Goal: Task Accomplishment & Management: Use online tool/utility

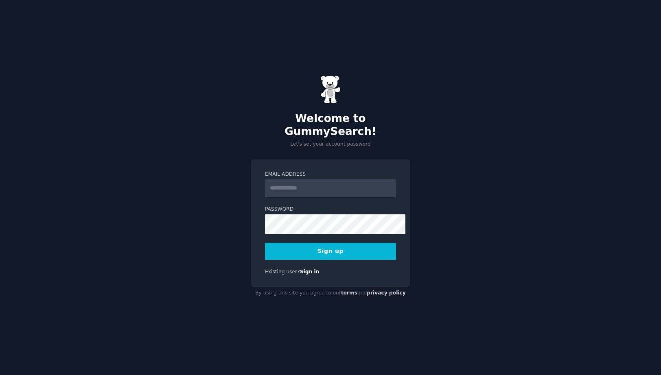
click at [294, 179] on input "Email Address" at bounding box center [330, 188] width 131 height 18
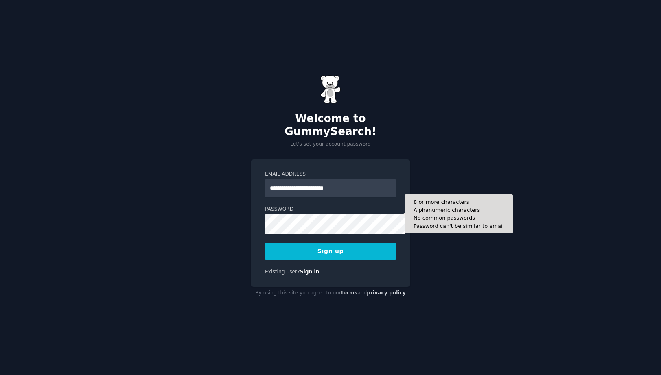
type input "**********"
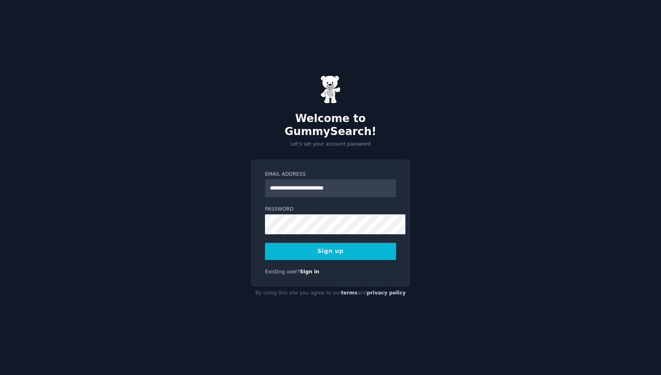
click at [341, 189] on form "**********" at bounding box center [330, 215] width 131 height 89
click at [313, 244] on button "Sign up" at bounding box center [330, 251] width 131 height 17
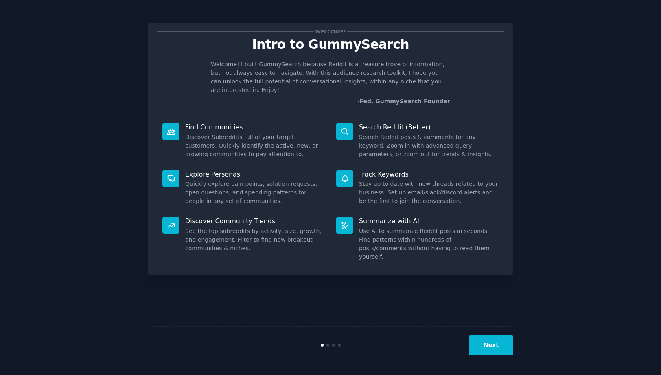
click at [499, 347] on button "Next" at bounding box center [491, 345] width 44 height 20
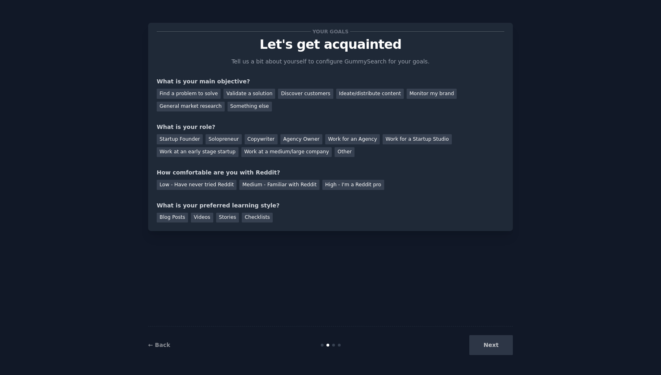
click at [493, 343] on div "Next" at bounding box center [452, 345] width 122 height 20
click at [497, 342] on div "Next" at bounding box center [452, 345] width 122 height 20
click at [508, 338] on div "Next" at bounding box center [452, 345] width 122 height 20
drag, startPoint x: 508, startPoint y: 338, endPoint x: 498, endPoint y: 342, distance: 11.1
click at [508, 338] on div "Next" at bounding box center [452, 345] width 122 height 20
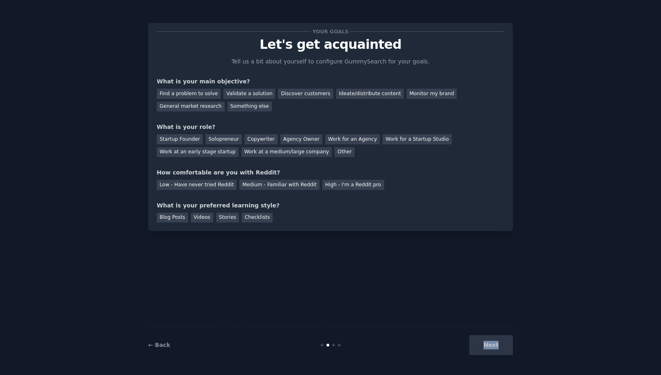
click at [501, 341] on div "Next" at bounding box center [452, 345] width 122 height 20
click at [548, 322] on div "Your goals Let's get acquainted Tell us a bit about yourself to configure Gummy…" at bounding box center [330, 187] width 638 height 352
click at [504, 346] on div "Next" at bounding box center [452, 345] width 122 height 20
click at [501, 339] on div "Next" at bounding box center [452, 345] width 122 height 20
click at [148, 342] on link "← Back" at bounding box center [159, 345] width 22 height 7
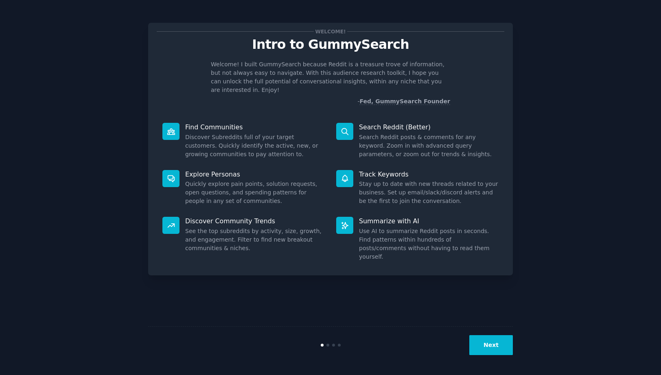
click at [495, 340] on button "Next" at bounding box center [491, 345] width 44 height 20
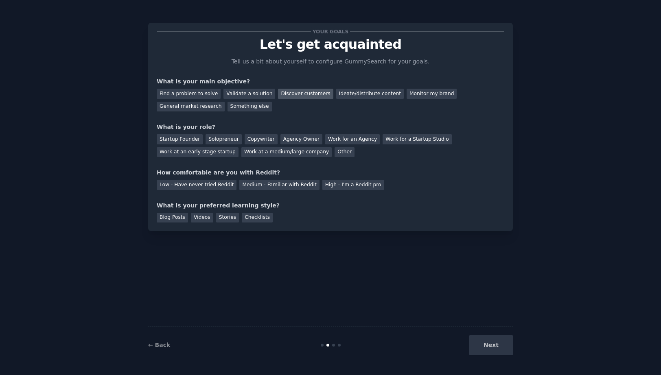
click at [316, 98] on div "Discover customers" at bounding box center [305, 94] width 55 height 10
click at [373, 99] on div "Ideate/distribute content" at bounding box center [370, 94] width 68 height 10
click at [456, 99] on div "Monitor my brand" at bounding box center [431, 94] width 50 height 10
click at [193, 112] on div "General market research" at bounding box center [191, 107] width 68 height 10
click at [309, 99] on div "Discover customers" at bounding box center [305, 94] width 55 height 10
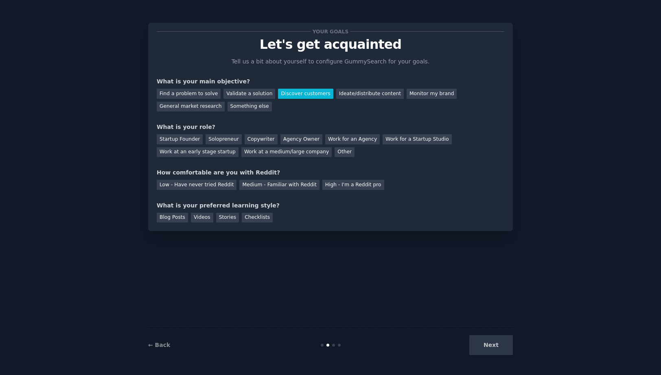
click at [500, 340] on div "Next" at bounding box center [452, 345] width 122 height 20
click at [185, 144] on div "Startup Founder" at bounding box center [180, 139] width 46 height 10
click at [221, 144] on div "Solopreneur" at bounding box center [223, 139] width 36 height 10
click at [274, 190] on div "Medium - Familiar with Reddit" at bounding box center [279, 185] width 80 height 10
click at [165, 223] on div "Blog Posts" at bounding box center [172, 218] width 31 height 10
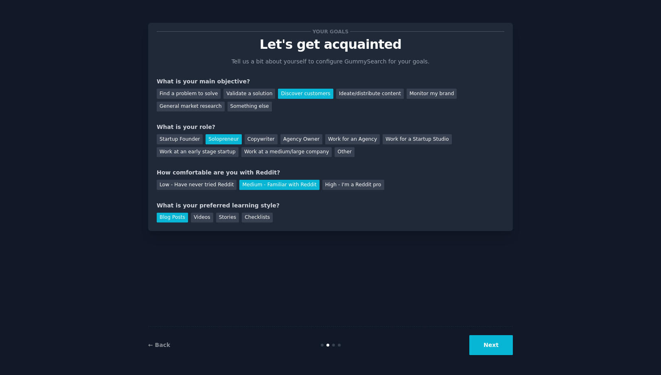
click at [507, 343] on button "Next" at bounding box center [491, 345] width 44 height 20
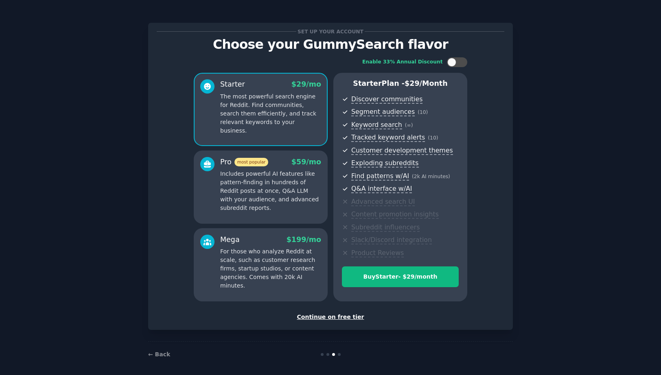
scroll to position [28, 0]
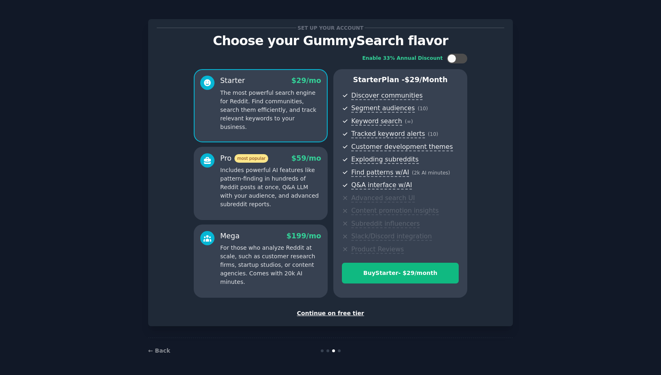
click at [342, 311] on div "Continue on free tier" at bounding box center [330, 313] width 347 height 9
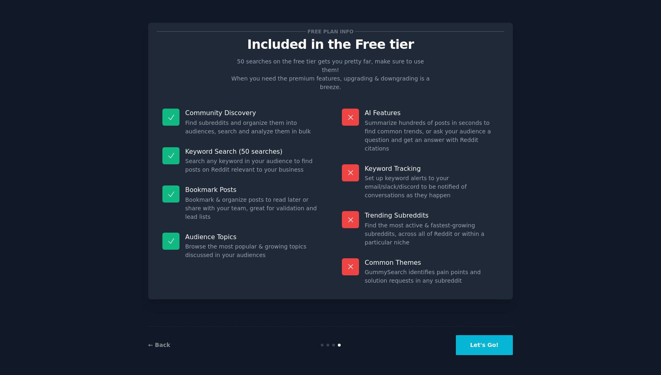
click at [496, 342] on button "Let's Go!" at bounding box center [484, 345] width 57 height 20
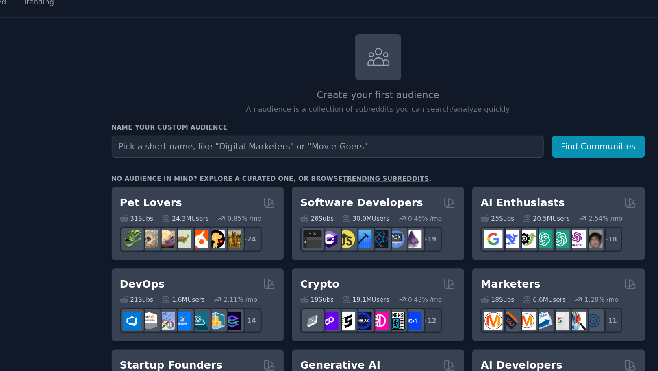
scroll to position [5, 0]
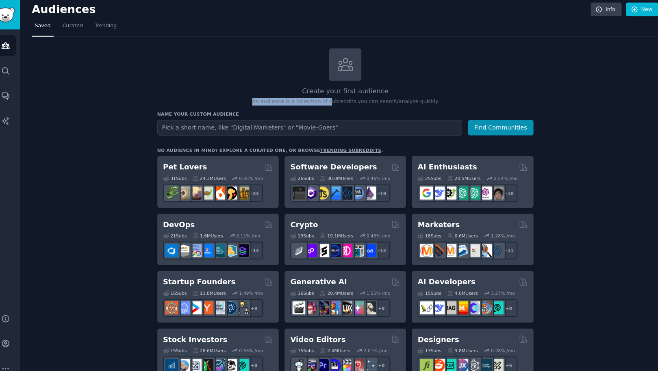
drag, startPoint x: 238, startPoint y: 102, endPoint x: 322, endPoint y: 109, distance: 84.1
click at [321, 102] on div "Create your first audience An audience is a collection of subreddits you can se…" at bounding box center [343, 74] width 364 height 55
click at [332, 102] on p "An audience is a collection of subreddits you can search/analyze quickly" at bounding box center [343, 98] width 364 height 7
click at [256, 102] on p "An audience is a collection of subreddits you can search/analyze quickly" at bounding box center [343, 98] width 364 height 7
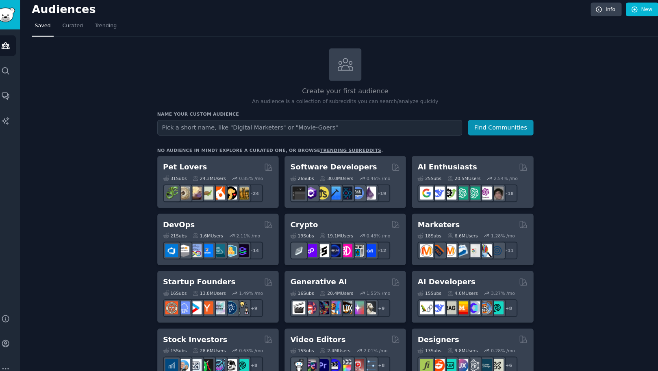
click at [299, 102] on p "An audience is a collection of subreddits you can search/analyze quickly" at bounding box center [343, 98] width 364 height 7
drag, startPoint x: 252, startPoint y: 109, endPoint x: 337, endPoint y: 104, distance: 84.7
click at [335, 102] on p "An audience is a collection of subreddits you can search/analyze quickly" at bounding box center [343, 98] width 364 height 7
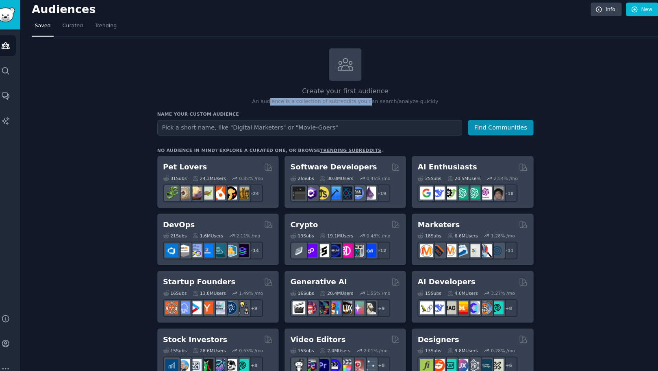
drag, startPoint x: 253, startPoint y: 111, endPoint x: 375, endPoint y: 105, distance: 122.6
click at [363, 102] on p "An audience is a collection of subreddits you can search/analyze quickly" at bounding box center [343, 98] width 364 height 7
click at [383, 102] on p "An audience is a collection of subreddits you can search/analyze quickly" at bounding box center [343, 98] width 364 height 7
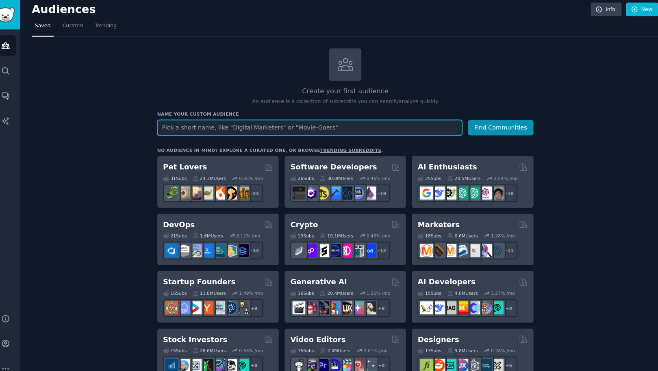
click at [292, 131] on input "text" at bounding box center [308, 123] width 295 height 15
type input "Workout"
click at [497, 131] on button "Find Communities" at bounding box center [493, 123] width 63 height 15
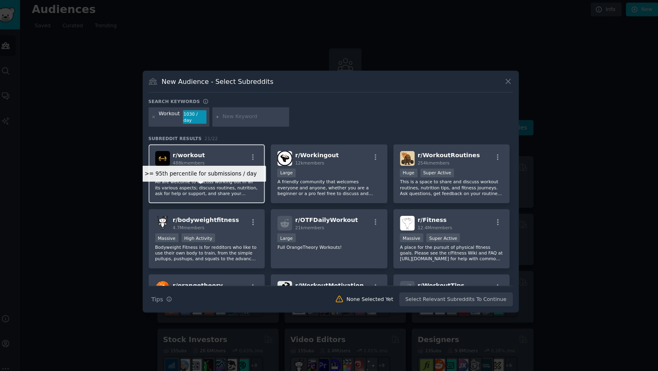
click at [189, 160] on span "488k members" at bounding box center [192, 157] width 31 height 5
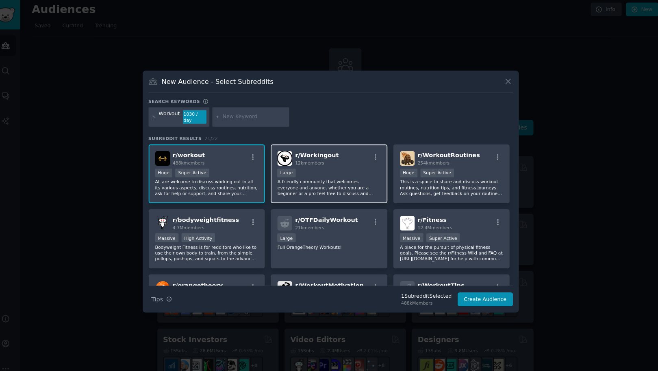
click at [314, 160] on div "12k members" at bounding box center [316, 158] width 42 height 6
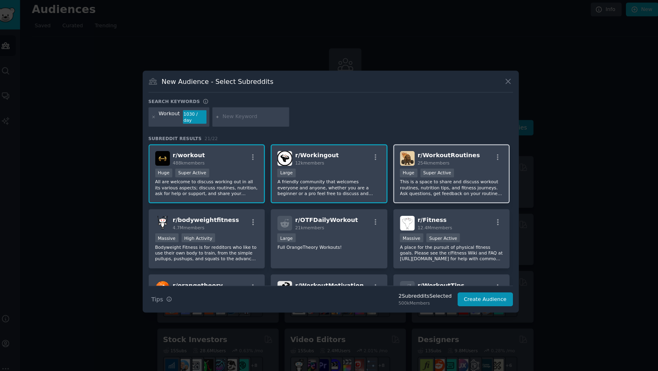
click at [463, 159] on div "r/ WorkoutRoutines 254k members" at bounding box center [447, 153] width 100 height 14
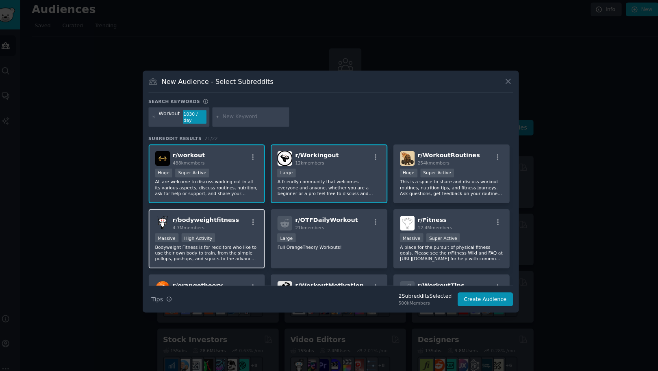
click at [177, 216] on span "r/ bodyweightfitness" at bounding box center [209, 212] width 64 height 7
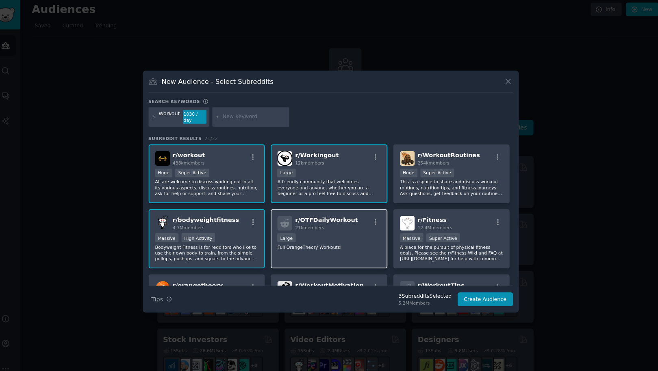
click at [322, 216] on span "r/ OTFDailyWorkout" at bounding box center [325, 212] width 61 height 7
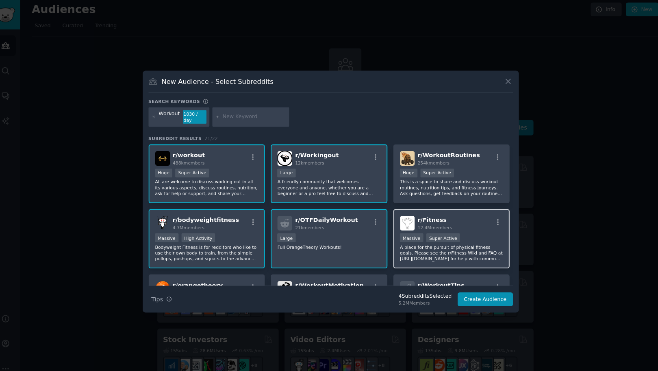
click at [463, 223] on div "r/ Fitness 12.4M members" at bounding box center [447, 216] width 100 height 14
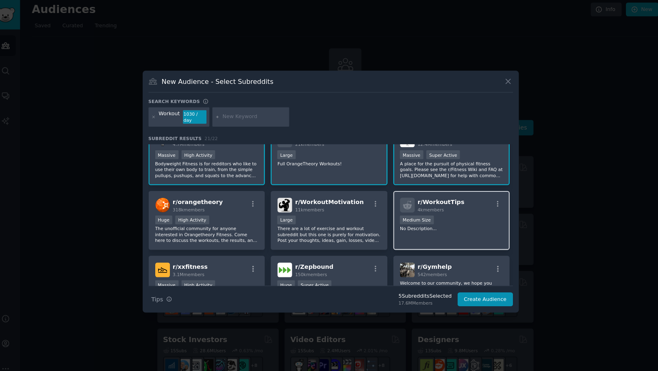
scroll to position [91, 0]
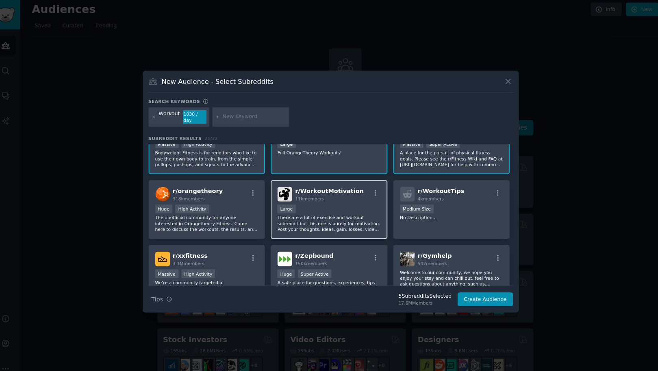
click at [311, 194] on span "11k members" at bounding box center [309, 192] width 28 height 5
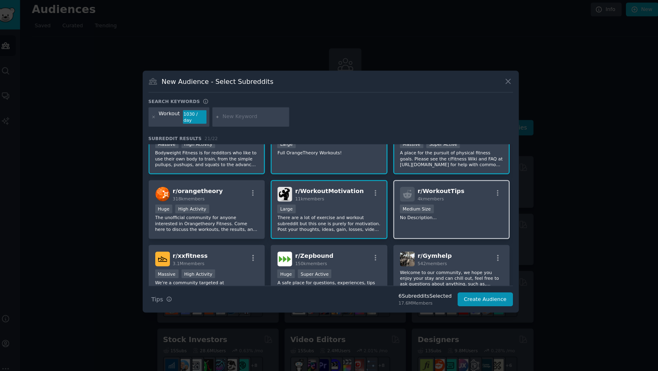
click at [484, 208] on div "1000 - 10,000 members Medium Size" at bounding box center [447, 203] width 100 height 10
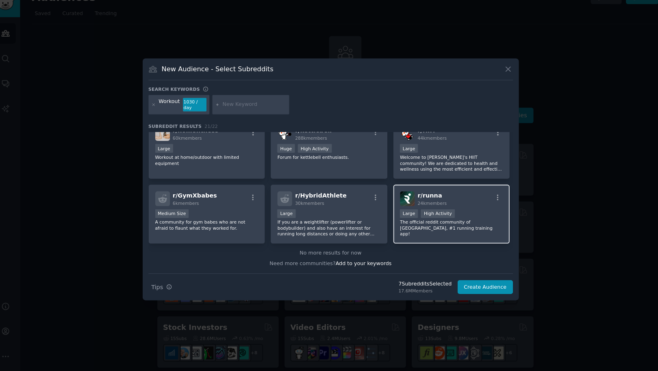
scroll to position [425, 0]
click at [469, 290] on button "Create Audience" at bounding box center [479, 290] width 54 height 14
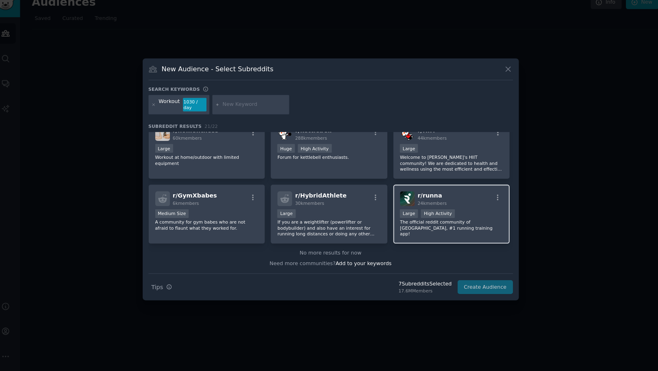
scroll to position [0, 0]
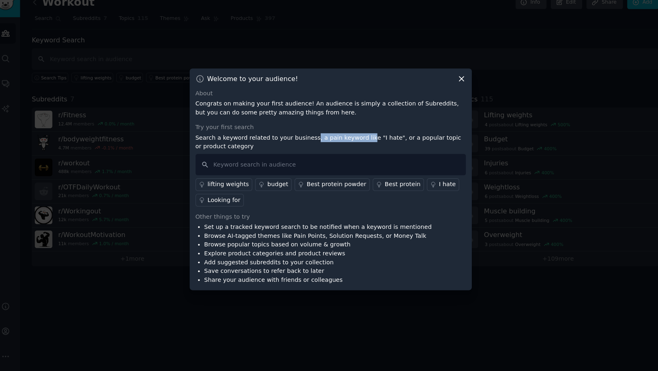
drag, startPoint x: 316, startPoint y: 131, endPoint x: 348, endPoint y: 131, distance: 31.3
click at [348, 141] on p "Search a keyword related to your business, a pain keyword like "I hate", or a p…" at bounding box center [329, 149] width 262 height 17
click at [361, 141] on p "Search a keyword related to your business, a pain keyword like "I hate", or a p…" at bounding box center [329, 149] width 262 height 17
drag, startPoint x: 386, startPoint y: 131, endPoint x: 450, endPoint y: 128, distance: 63.9
click at [434, 141] on p "Search a keyword related to your business, a pain keyword like "I hate", or a p…" at bounding box center [329, 149] width 262 height 17
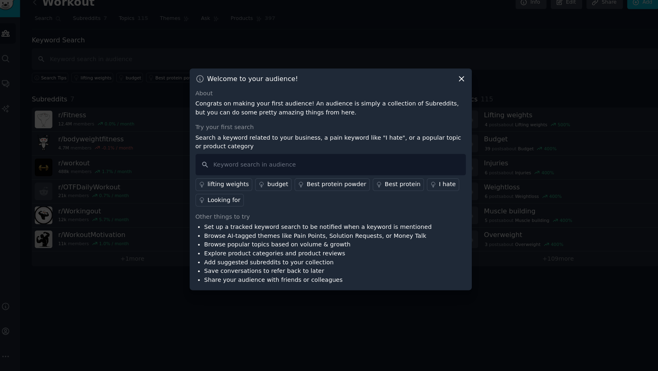
click at [400, 110] on div "About Congrats on making your first audience! An audience is simply a collectio…" at bounding box center [329, 192] width 262 height 189
click at [272, 161] on input "text" at bounding box center [329, 171] width 262 height 21
type input "Workout App"
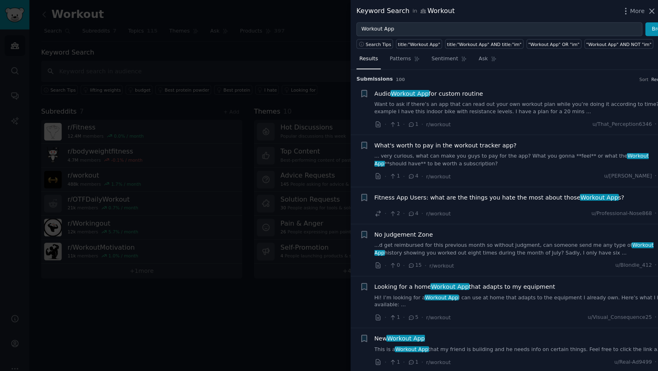
drag, startPoint x: 444, startPoint y: 17, endPoint x: 421, endPoint y: 15, distance: 23.2
click at [421, 15] on div "Keyword Search in Workout More Close" at bounding box center [498, 11] width 307 height 10
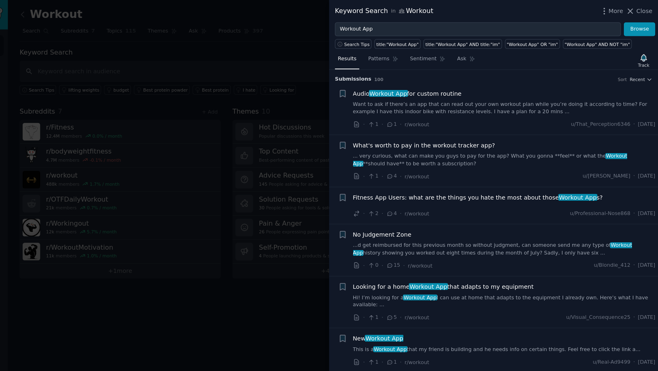
click at [429, 95] on span "Audio Workout App for custom routine" at bounding box center [415, 90] width 105 height 9
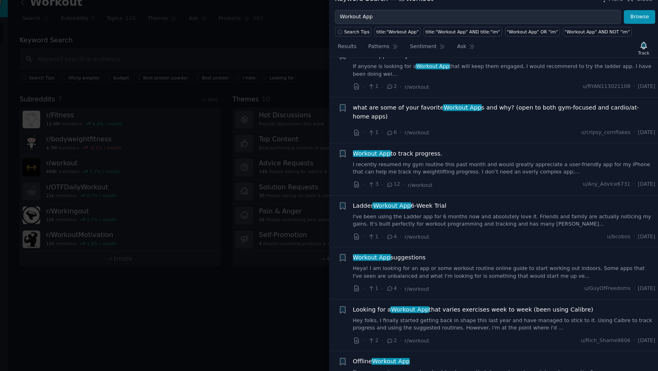
scroll to position [2377, 0]
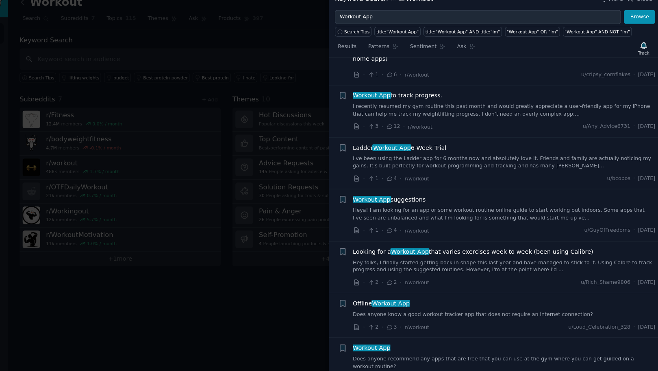
click at [237, 336] on div at bounding box center [329, 185] width 658 height 371
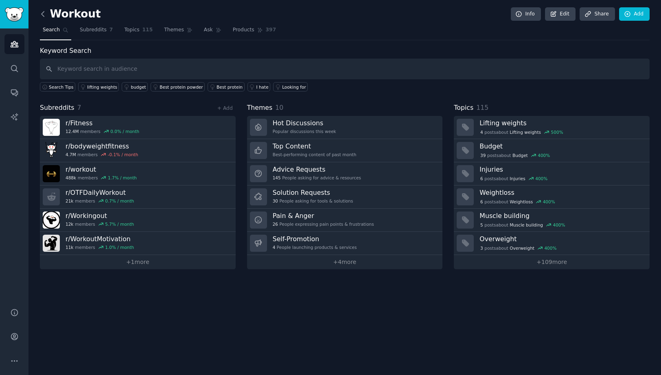
click at [44, 16] on icon at bounding box center [42, 13] width 2 height 5
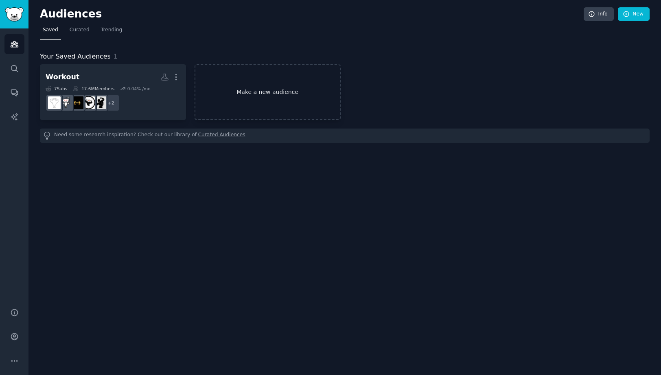
click at [280, 95] on link "Make a new audience" at bounding box center [267, 92] width 146 height 56
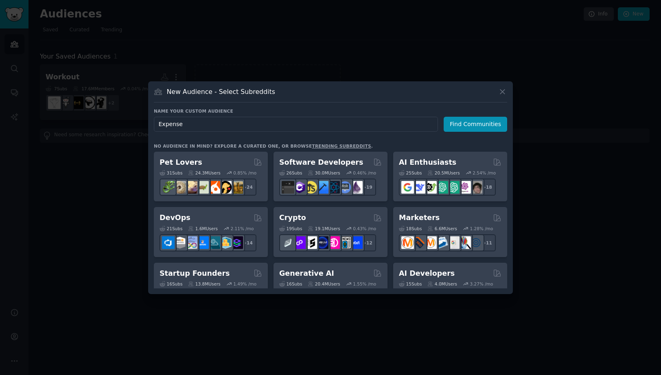
type input "Expenses"
click at [487, 119] on button "Find Communities" at bounding box center [474, 124] width 63 height 15
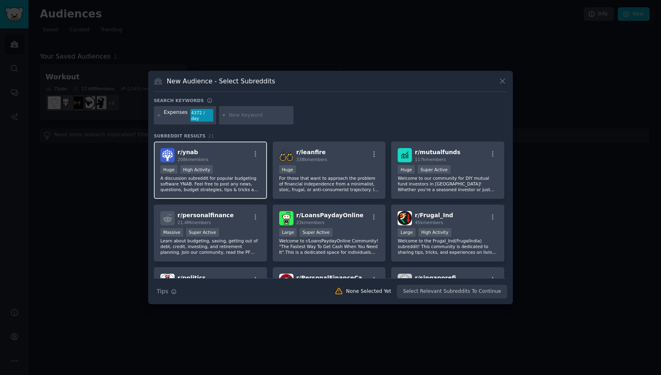
click at [221, 161] on div "r/ ynab 208k members" at bounding box center [210, 155] width 100 height 14
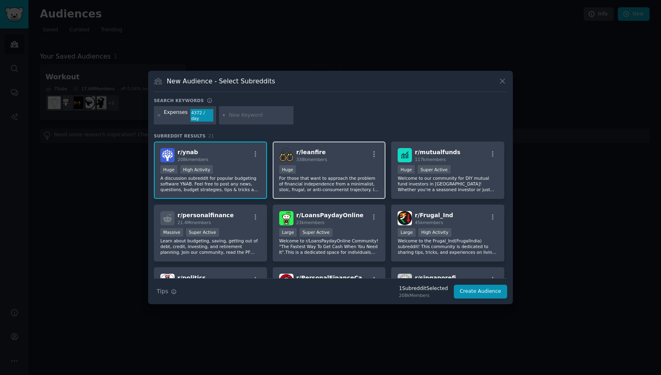
click at [346, 162] on div "r/ leanfire 338k members" at bounding box center [329, 155] width 100 height 14
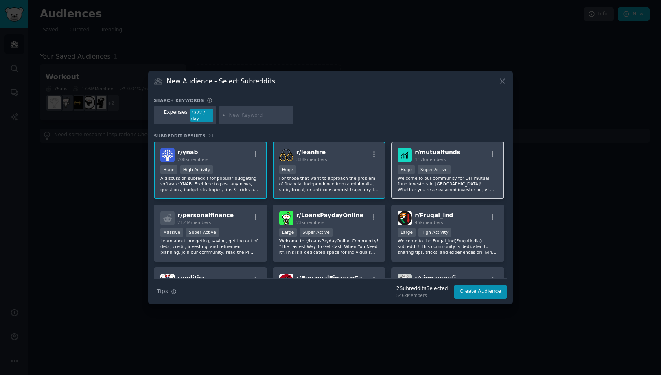
click at [488, 169] on div "r/ mutualfunds 117k members >= 95th percentile for submissions / day Huge Super…" at bounding box center [447, 170] width 113 height 57
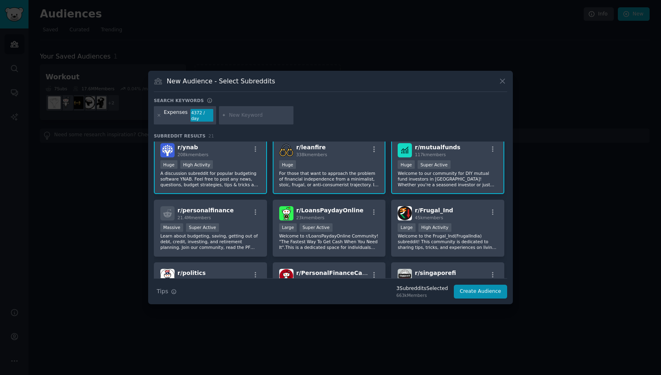
click at [255, 113] on input "text" at bounding box center [260, 115] width 62 height 7
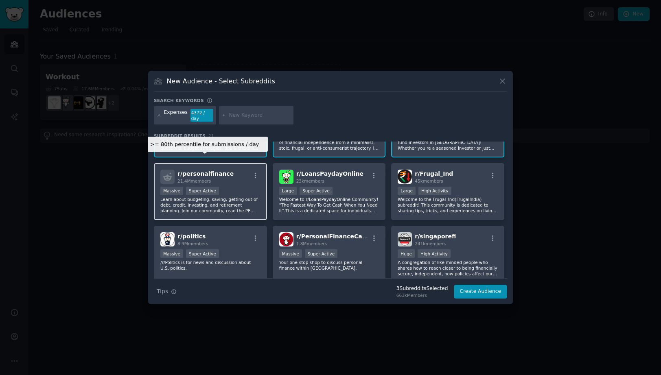
scroll to position [52, 0]
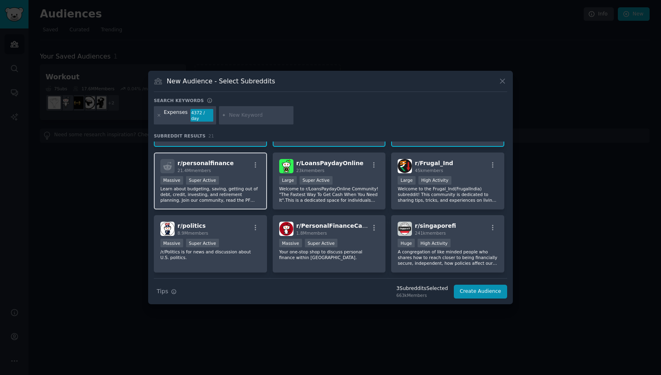
click at [238, 203] on p "Learn about budgeting, saving, getting out of debt, credit, investing, and reti…" at bounding box center [210, 194] width 100 height 17
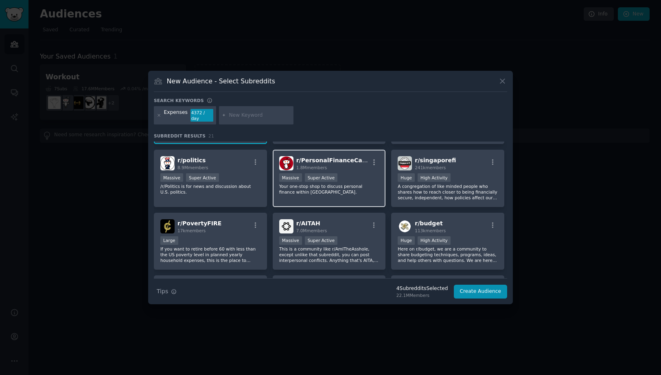
scroll to position [128, 0]
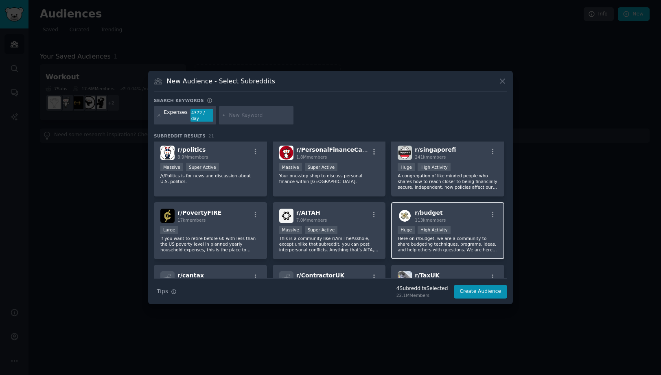
click at [469, 223] on div "r/ budget 113k members" at bounding box center [447, 216] width 100 height 14
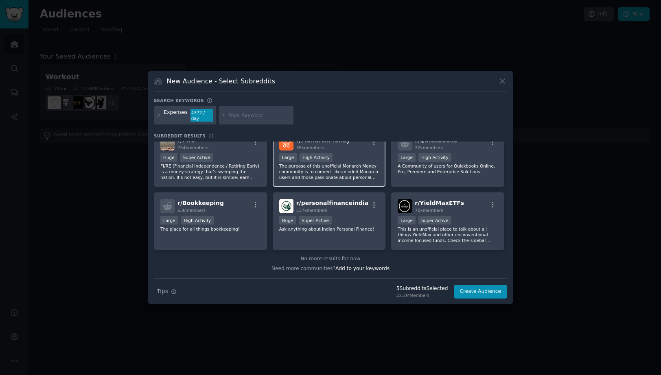
scroll to position [374, 0]
click at [228, 164] on div "Huge Super Active" at bounding box center [210, 158] width 100 height 10
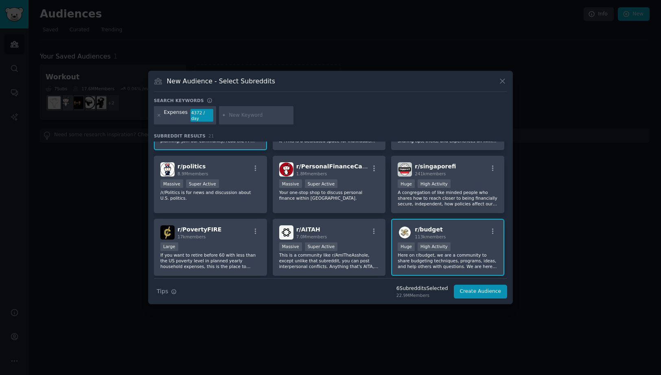
scroll to position [0, 0]
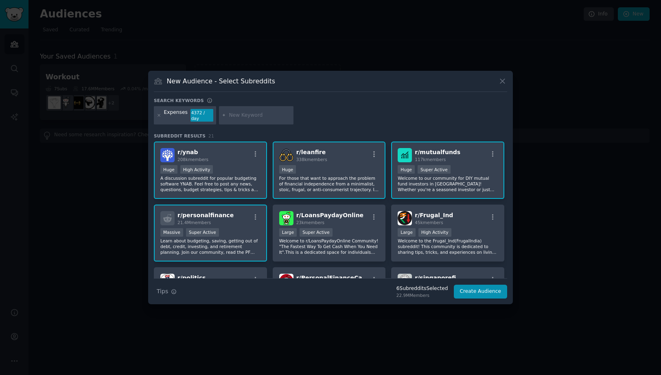
click at [238, 106] on div at bounding box center [256, 115] width 75 height 19
click at [238, 112] on input "text" at bounding box center [260, 115] width 62 height 7
type input "Money"
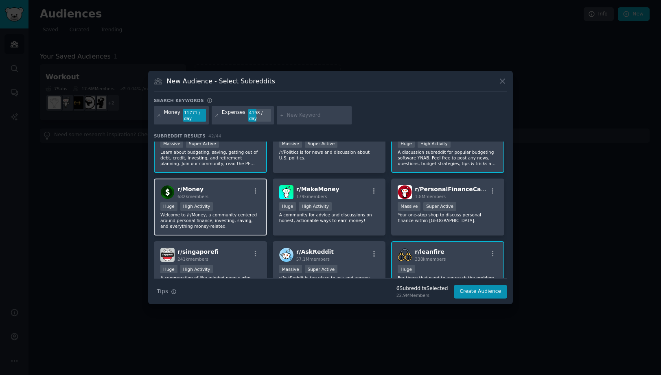
scroll to position [31, 0]
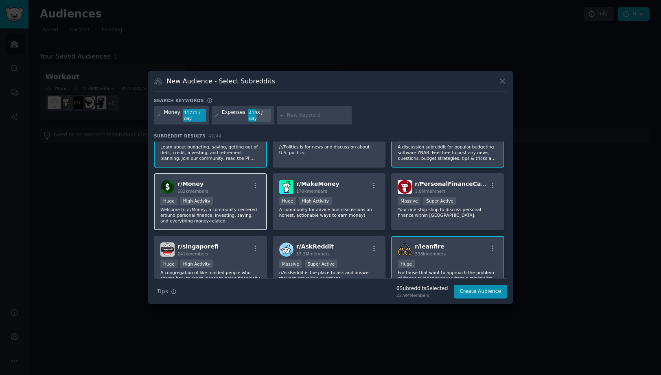
click at [222, 224] on p "Welcome to /r/Money, a community centered around personal finance, investing, s…" at bounding box center [210, 215] width 100 height 17
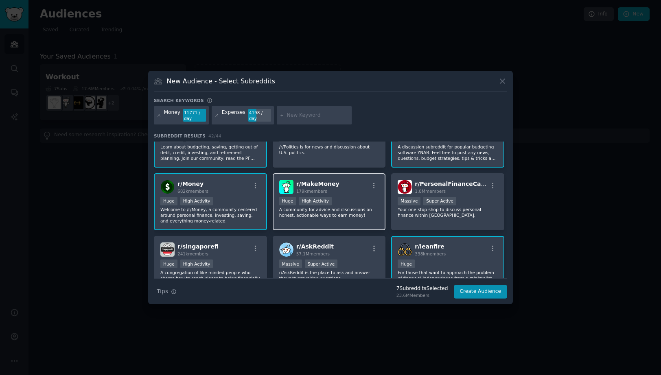
click at [365, 194] on div "r/ MakeMoney 179k members" at bounding box center [329, 187] width 100 height 14
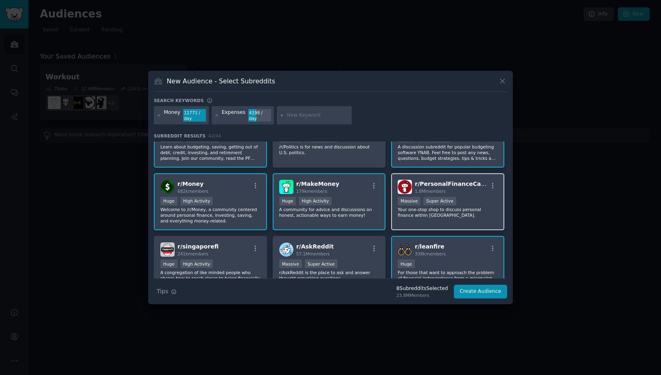
click at [486, 207] on div "Massive Super Active" at bounding box center [447, 202] width 100 height 10
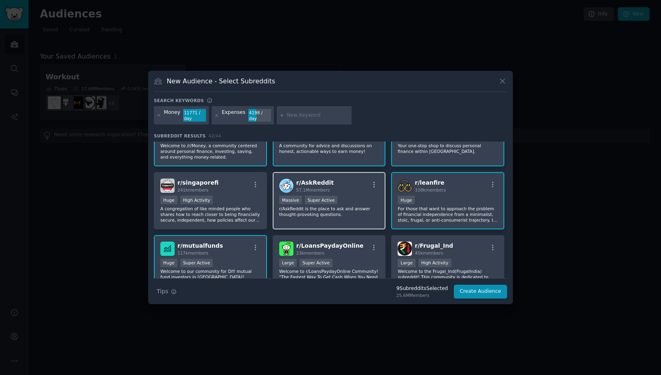
scroll to position [100, 0]
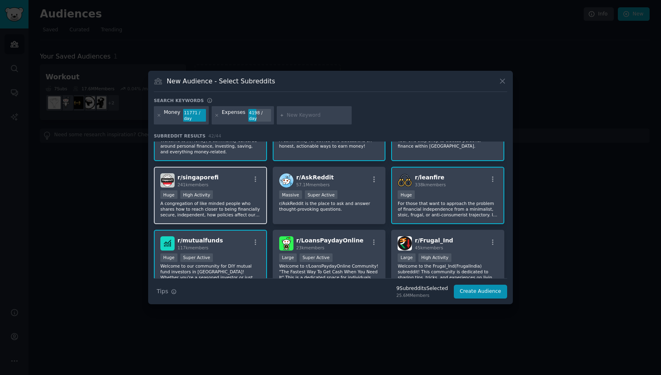
click at [241, 201] on div "Huge High Activity" at bounding box center [210, 195] width 100 height 10
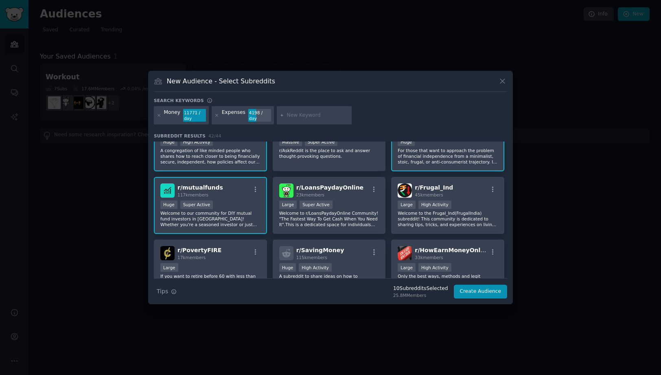
scroll to position [159, 0]
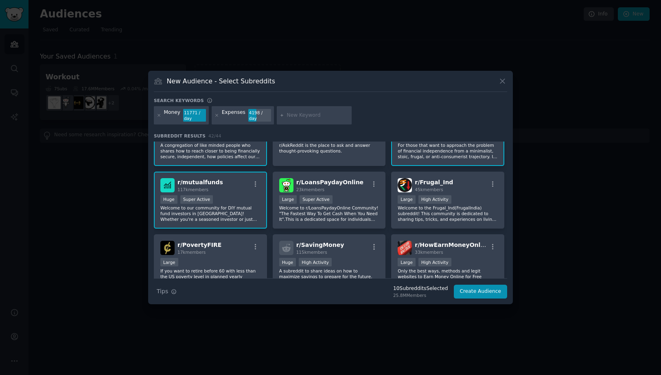
click at [474, 159] on p "For those that want to approach the problem of financial independence from a mi…" at bounding box center [447, 150] width 100 height 17
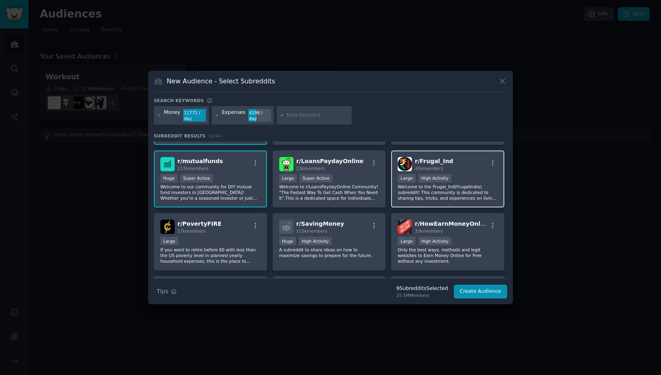
scroll to position [146, 0]
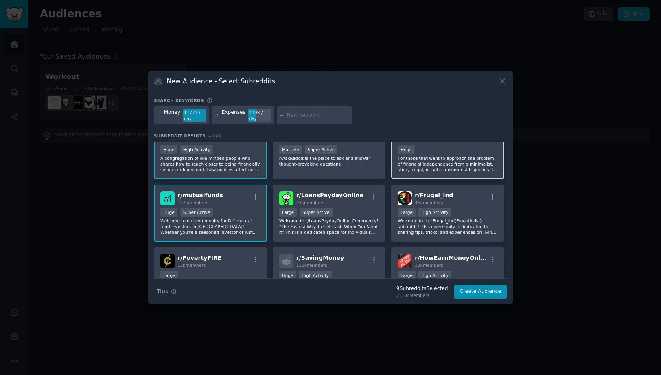
click at [459, 172] on p "For those that want to approach the problem of financial independence from a mi…" at bounding box center [447, 163] width 100 height 17
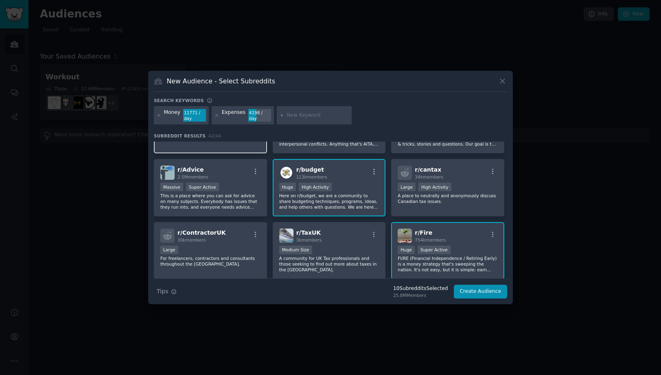
scroll to position [365, 0]
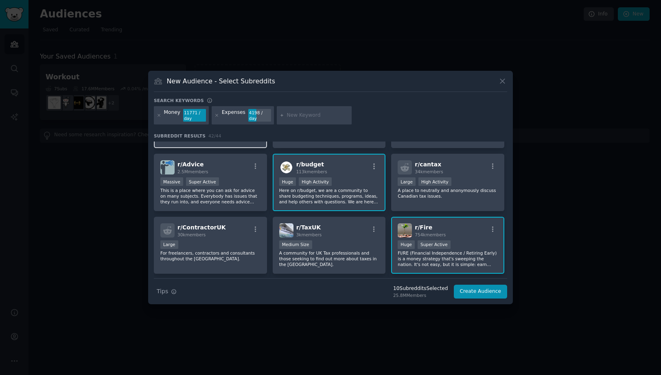
click at [208, 132] on p "We have all seen them, idiots with money to blow or making really bad choices o…" at bounding box center [210, 123] width 100 height 17
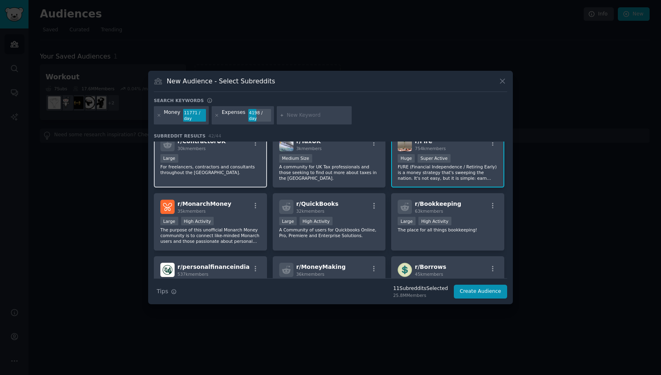
scroll to position [478, 0]
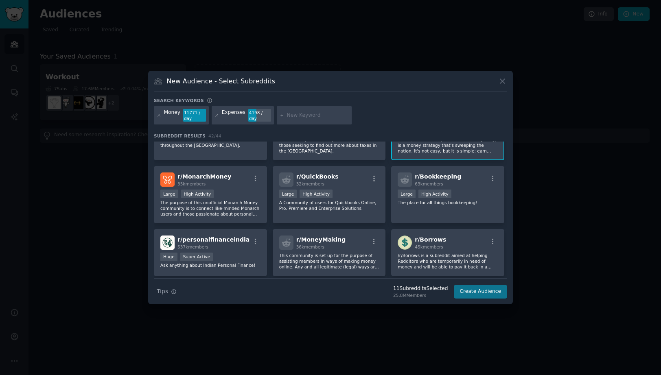
click at [499, 299] on button "Create Audience" at bounding box center [481, 292] width 54 height 14
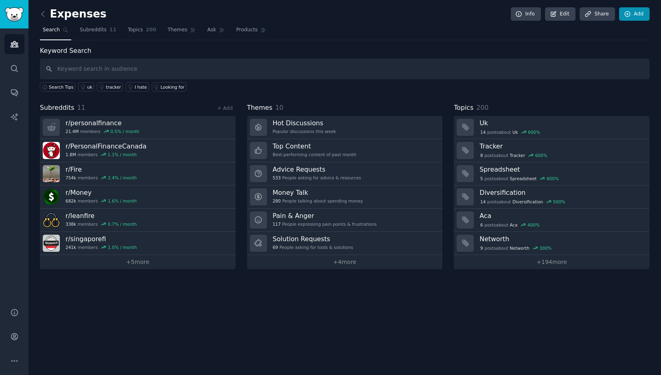
click at [636, 12] on link "Add" at bounding box center [634, 14] width 31 height 14
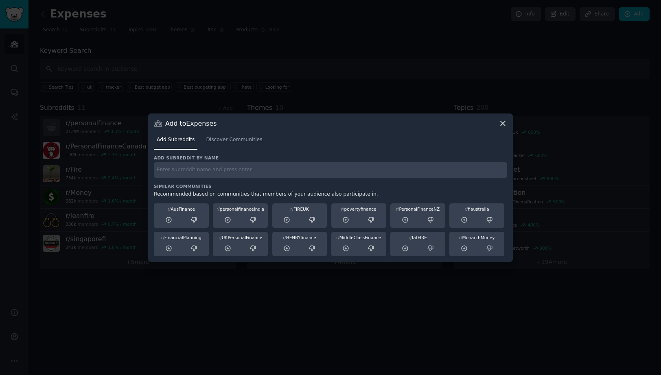
click at [257, 164] on input "text" at bounding box center [330, 170] width 353 height 16
click at [241, 137] on link "Discover Communities" at bounding box center [234, 141] width 62 height 17
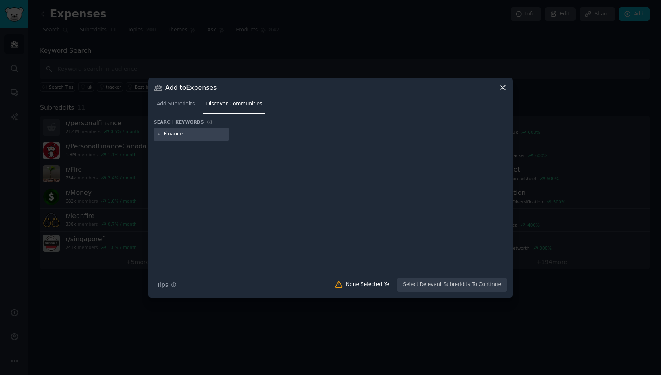
type input "Finances"
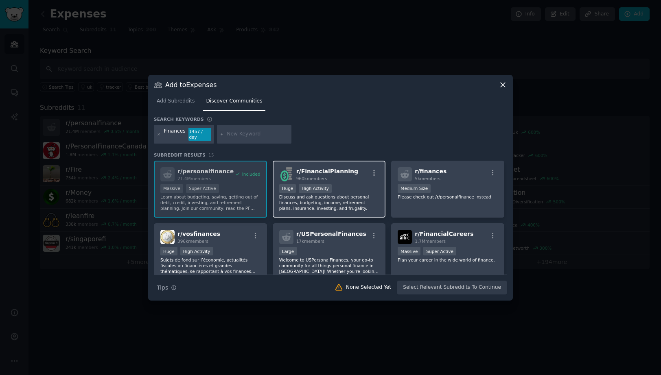
click at [362, 181] on div "r/ FinancialPlanning 960k members" at bounding box center [329, 174] width 100 height 14
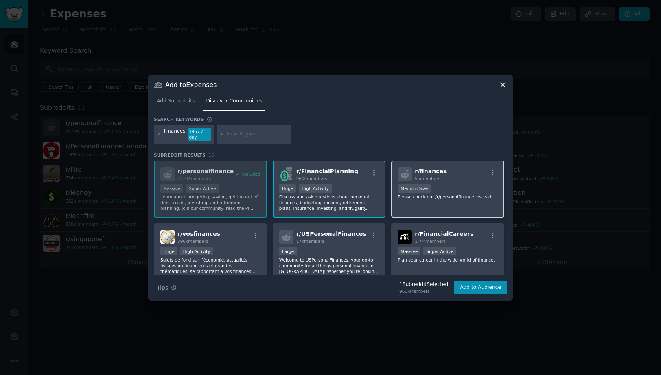
click at [465, 181] on div "r/ finances 5k members" at bounding box center [447, 174] width 100 height 14
click at [430, 193] on div "Medium Size" at bounding box center [413, 188] width 33 height 9
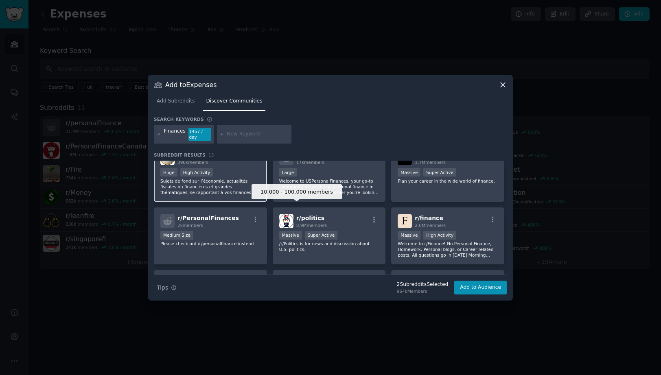
scroll to position [84, 0]
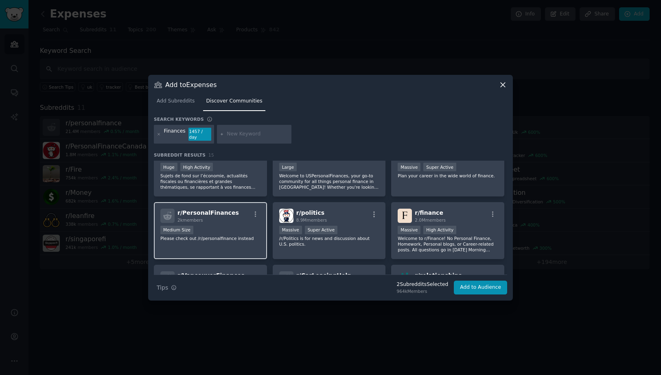
click at [227, 223] on div "r/ PersonalFinances 2k members" at bounding box center [210, 216] width 100 height 14
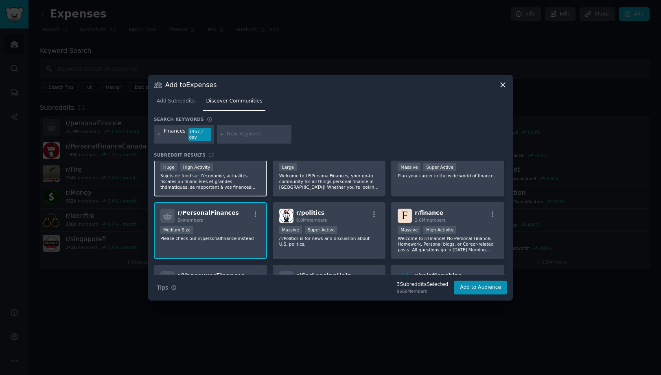
click at [237, 173] on div "Huge High Activity" at bounding box center [210, 168] width 100 height 10
click at [358, 173] on div "10,000 - 100,000 members Large" at bounding box center [329, 168] width 100 height 10
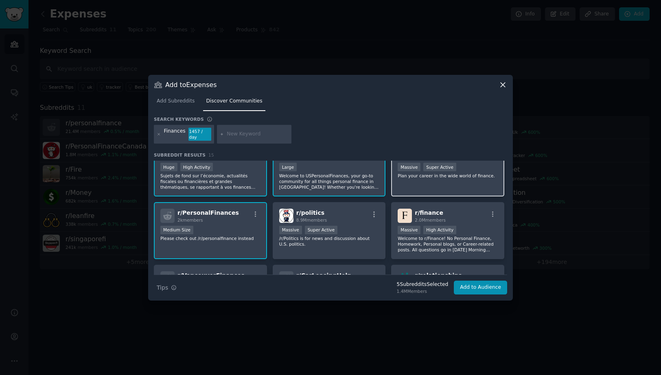
click at [482, 196] on div "r/ FinancialCareers 1.7M members Massive Super Active Plan your career in the w…" at bounding box center [447, 167] width 113 height 57
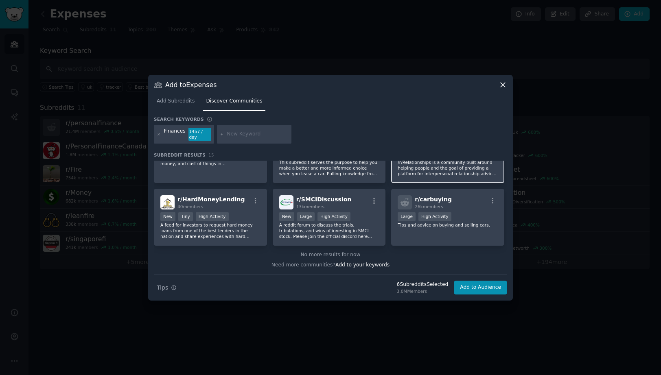
scroll to position [267, 0]
click at [484, 294] on button "Add to Audience" at bounding box center [480, 288] width 53 height 14
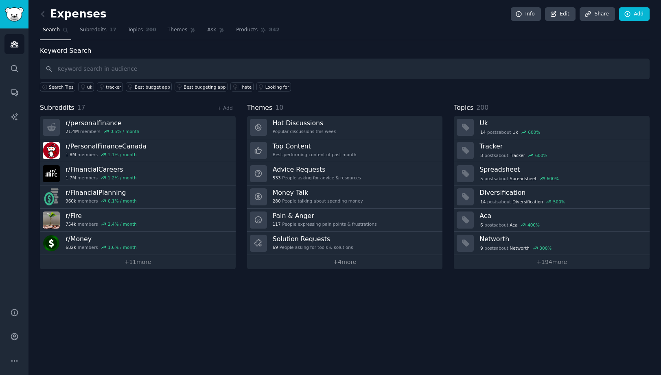
click at [74, 113] on span "Subreddits" at bounding box center [57, 108] width 35 height 10
click at [109, 113] on div "Subreddits 17 + Add" at bounding box center [138, 108] width 196 height 10
click at [144, 269] on link "+ 11 more" at bounding box center [138, 262] width 196 height 14
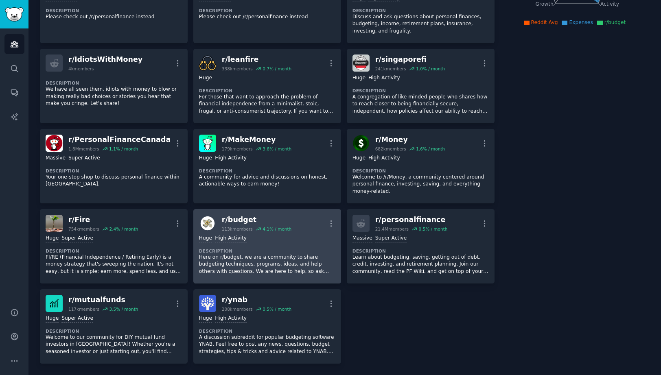
scroll to position [272, 0]
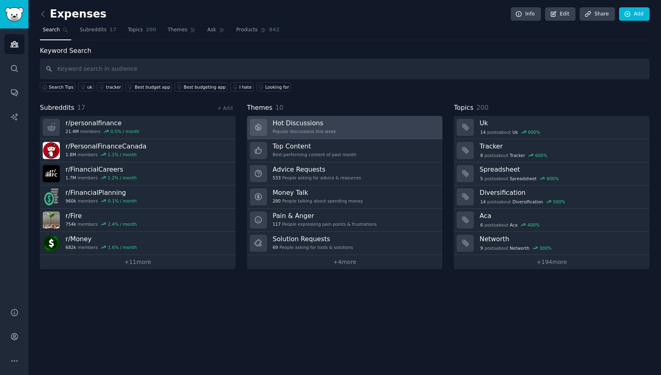
click at [301, 127] on h3 "Hot Discussions" at bounding box center [304, 123] width 63 height 9
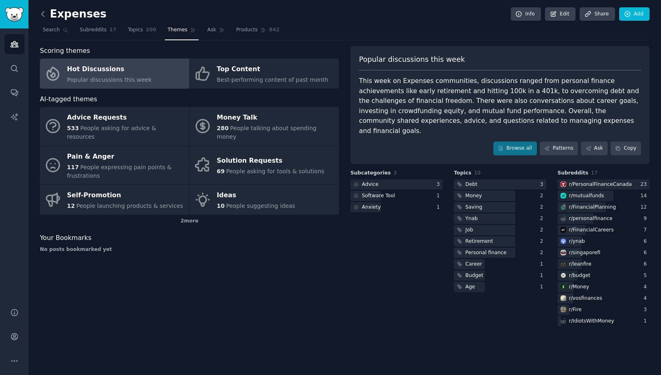
click at [46, 16] on icon at bounding box center [43, 14] width 9 height 9
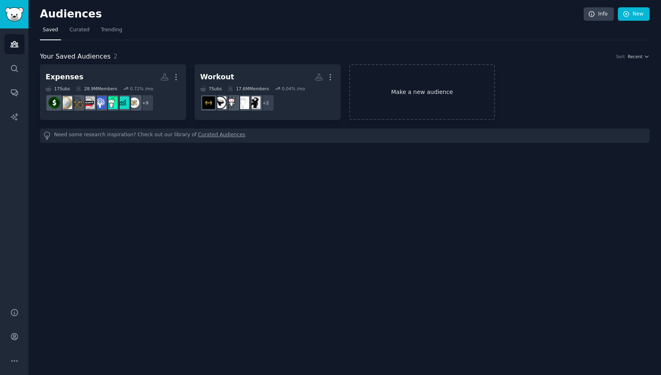
click at [410, 117] on link "Make a new audience" at bounding box center [422, 92] width 146 height 56
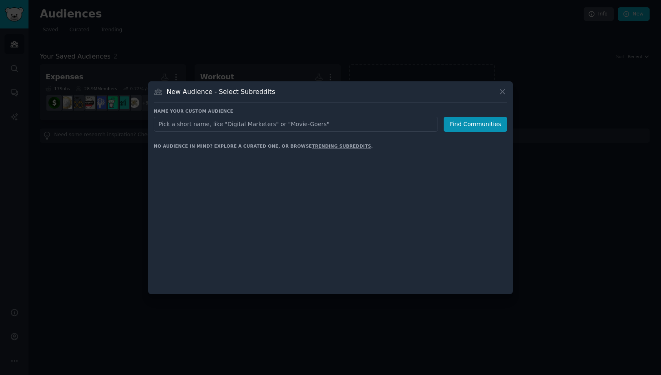
click at [410, 117] on input "text" at bounding box center [296, 124] width 284 height 15
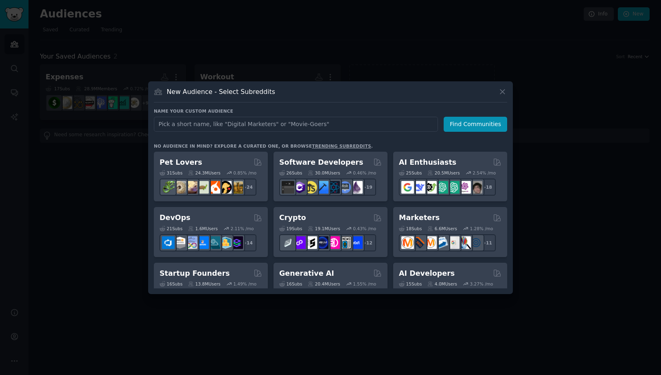
click at [275, 66] on div at bounding box center [330, 187] width 661 height 375
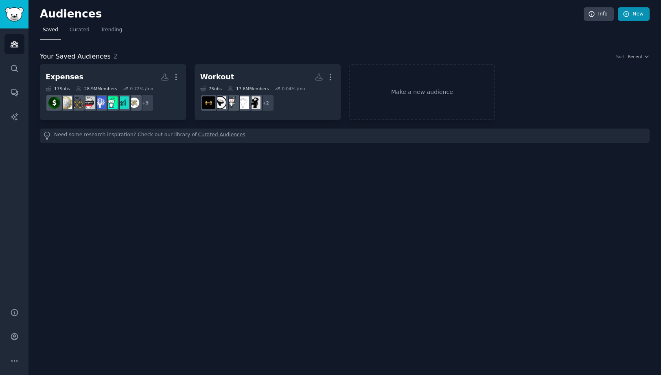
click at [636, 13] on link "New" at bounding box center [633, 14] width 32 height 14
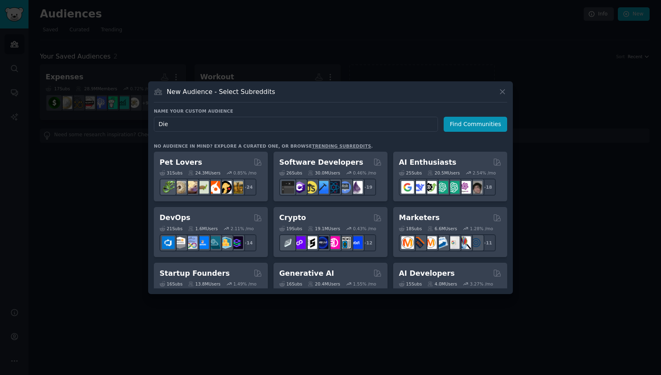
type input "Diet"
click at [487, 119] on button "Find Communities" at bounding box center [474, 124] width 63 height 15
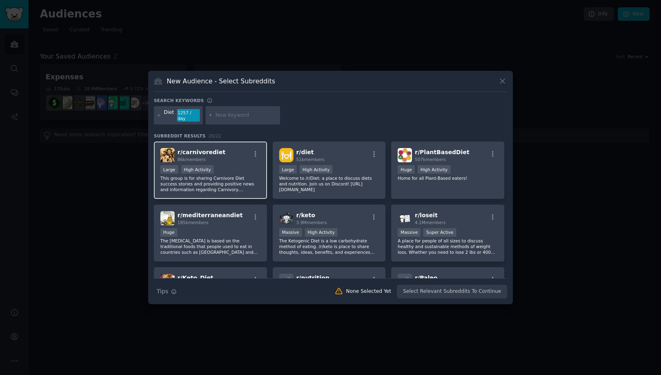
click at [238, 172] on div "Large High Activity" at bounding box center [210, 170] width 100 height 10
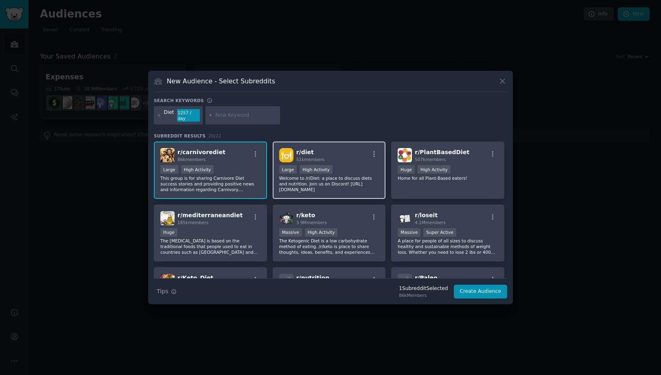
click at [324, 154] on h2 "r/ diet 51k members" at bounding box center [310, 155] width 28 height 14
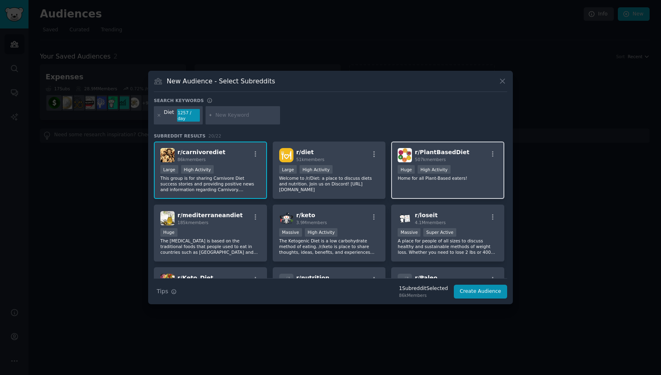
click at [474, 157] on div "r/ PlantBasedDiet 507k members" at bounding box center [447, 155] width 100 height 14
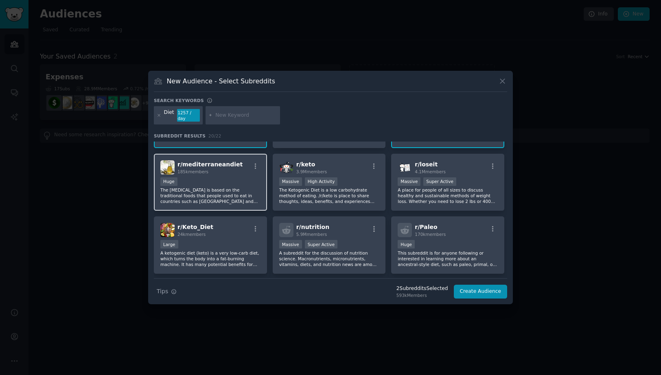
click at [228, 188] on div "Huge" at bounding box center [210, 182] width 100 height 10
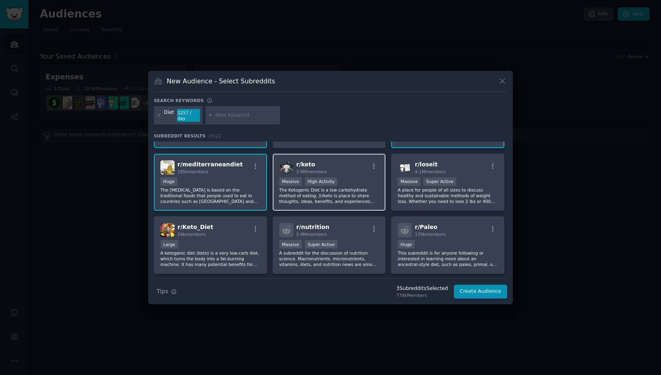
click at [352, 174] on div "r/ keto 3.9M members" at bounding box center [329, 167] width 100 height 14
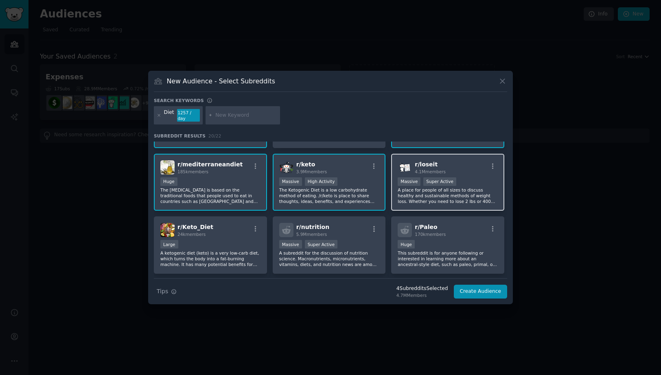
click at [488, 174] on div "r/ loseit 4.1M members" at bounding box center [447, 167] width 100 height 14
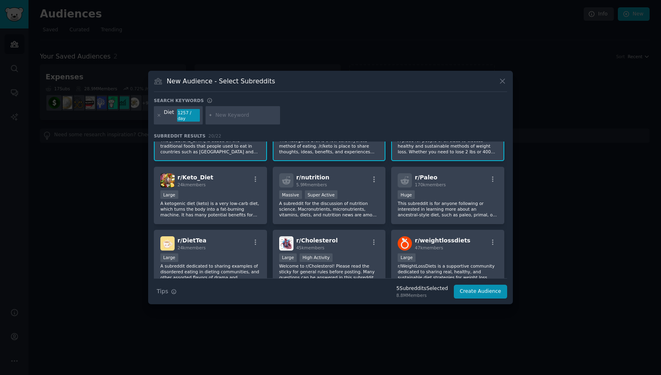
scroll to position [111, 0]
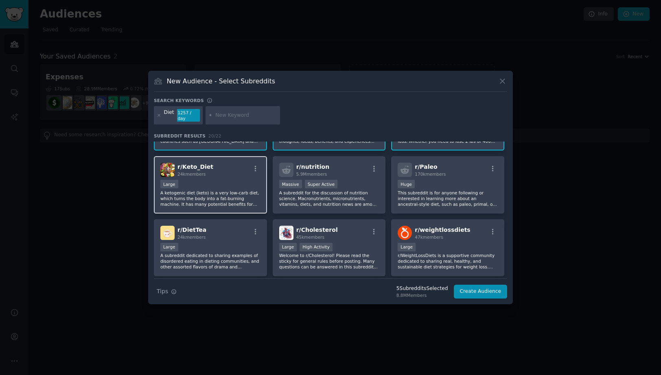
click at [228, 177] on div "r/ Keto_Diet 24k members" at bounding box center [210, 170] width 100 height 14
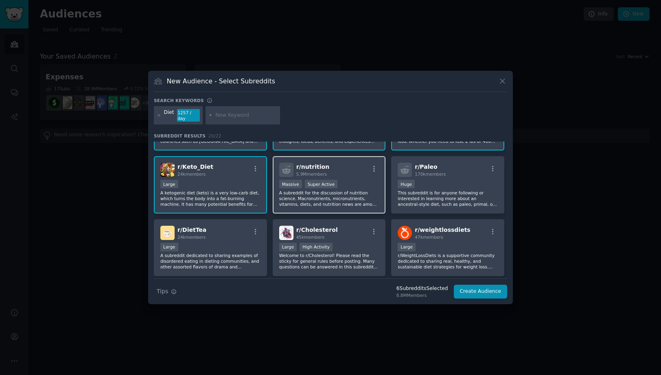
click at [356, 177] on div "r/ nutrition 5.9M members" at bounding box center [329, 170] width 100 height 14
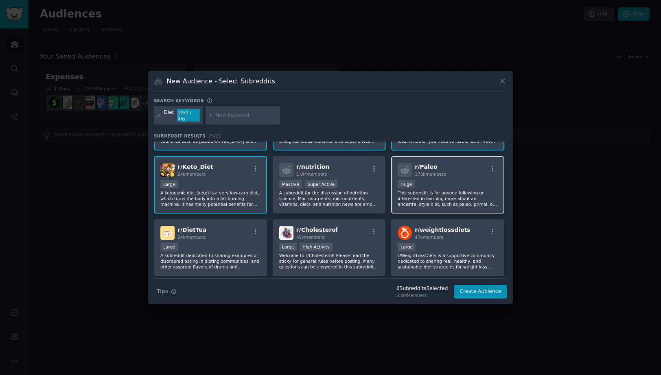
click at [480, 177] on div "r/ Paleo 170k members" at bounding box center [447, 170] width 100 height 14
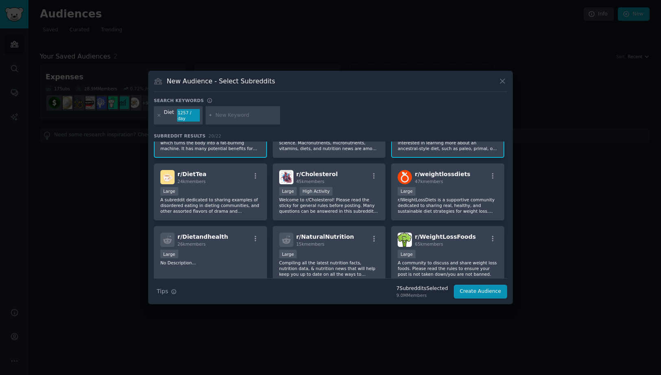
scroll to position [214, 0]
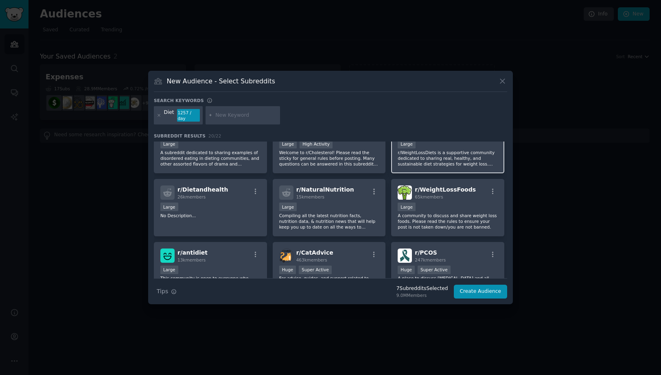
click at [469, 150] on div "Large" at bounding box center [447, 145] width 100 height 10
click at [341, 172] on div "r/ [MEDICAL_DATA] 45k members Large High Activity Welcome to r/Cholesterol! Ple…" at bounding box center [329, 144] width 113 height 57
click at [207, 137] on div "r/ DietTea 24k members" at bounding box center [210, 130] width 100 height 14
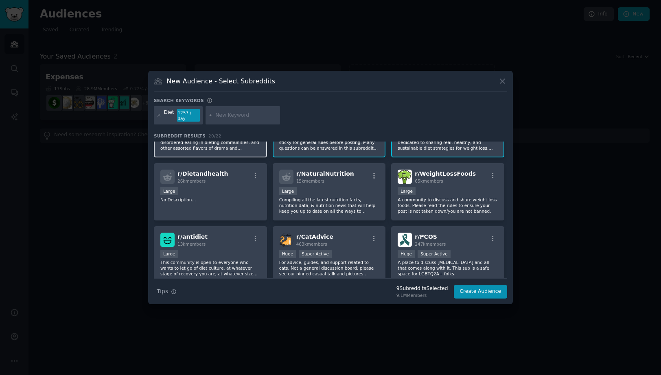
scroll to position [246, 0]
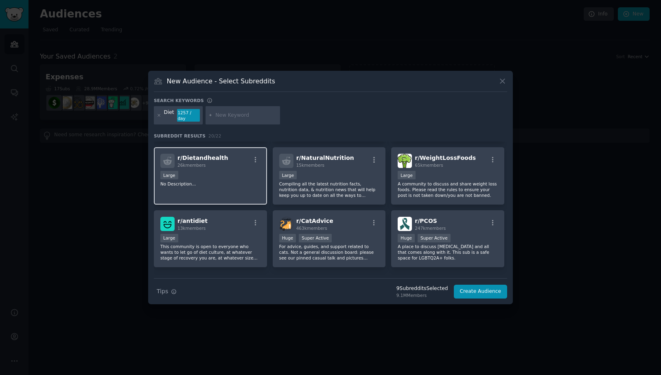
click at [220, 168] on div "r/ Dietandhealth 26k members" at bounding box center [210, 161] width 100 height 14
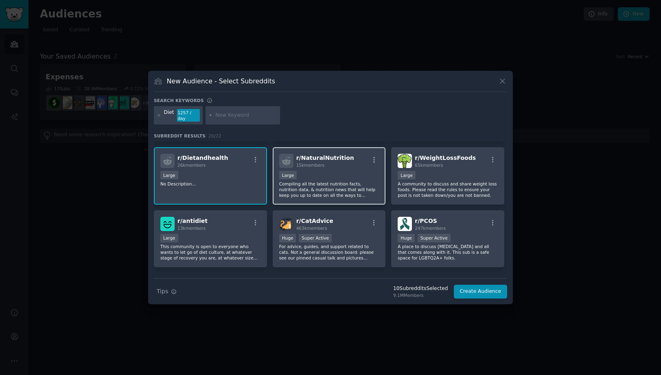
click at [358, 168] on div "r/ NaturalNutrition 15k members" at bounding box center [329, 161] width 100 height 14
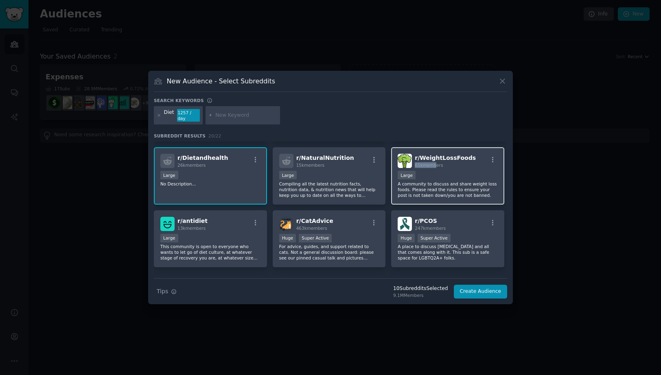
click at [446, 168] on div "65k members" at bounding box center [444, 165] width 61 height 6
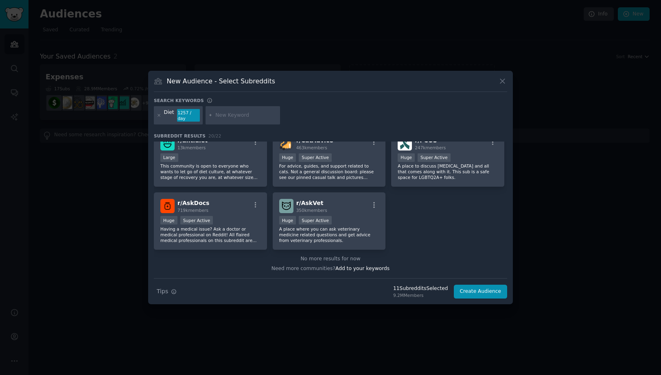
scroll to position [339, 0]
click at [233, 150] on div "r/ antidiet 13k members" at bounding box center [210, 143] width 100 height 14
click at [344, 150] on div "r/ CatAdvice 463k members" at bounding box center [329, 143] width 100 height 14
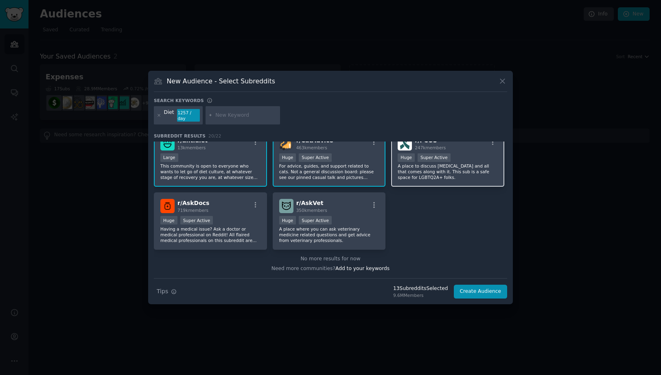
click at [465, 150] on div "r/ PCOS 247k members" at bounding box center [447, 143] width 100 height 14
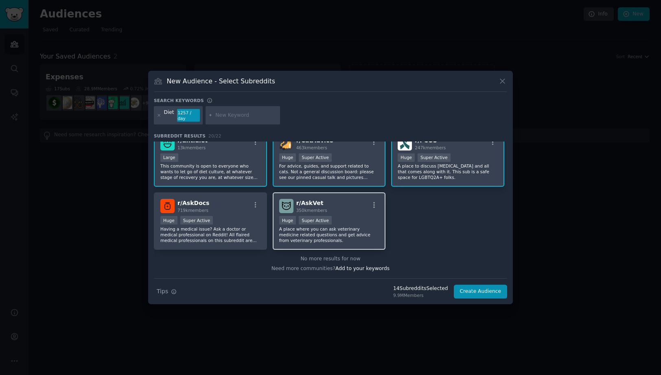
click at [379, 203] on div at bounding box center [374, 206] width 10 height 10
click at [355, 202] on div "r/ AskVet 350k members" at bounding box center [329, 206] width 100 height 14
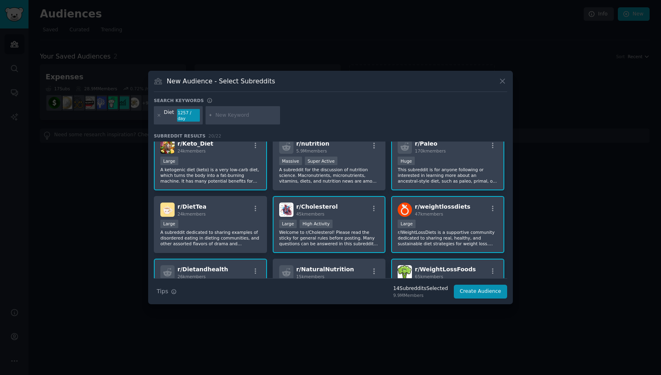
scroll to position [0, 0]
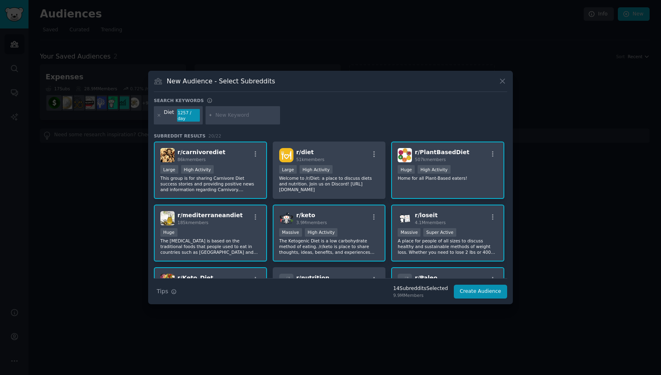
click at [227, 112] on input "text" at bounding box center [246, 115] width 62 height 7
click at [157, 113] on icon at bounding box center [159, 115] width 4 height 4
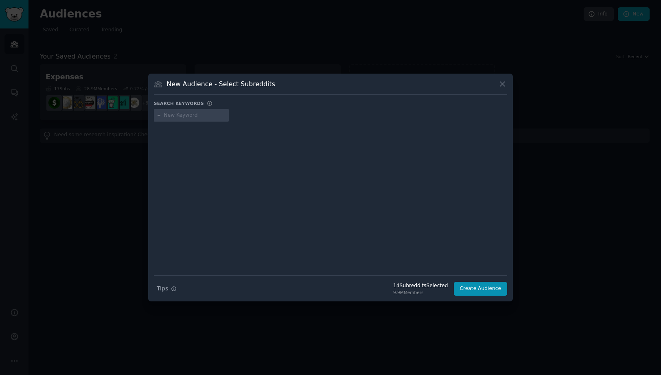
click at [174, 112] on input "text" at bounding box center [195, 115] width 62 height 7
type input "Weight lose"
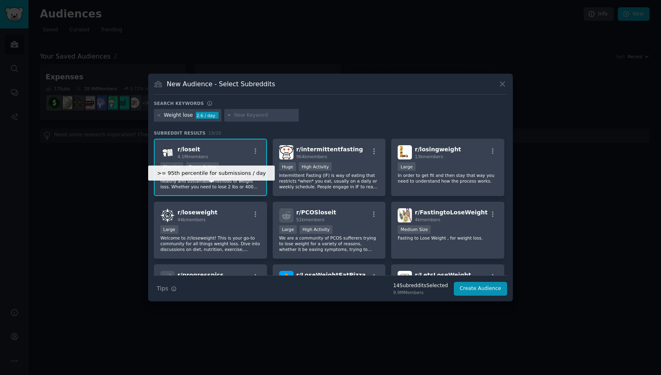
click at [210, 171] on div "Super Active" at bounding box center [202, 166] width 33 height 9
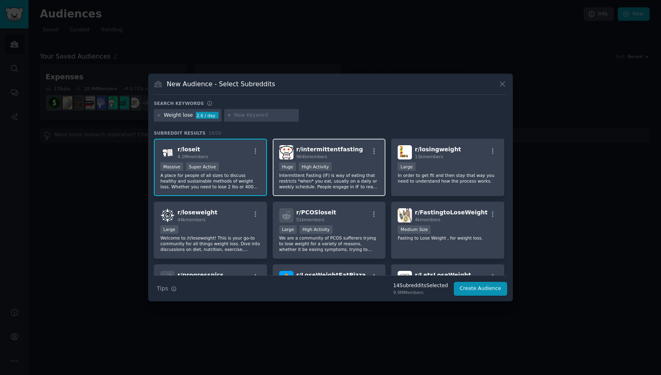
click at [361, 168] on div "r/ intermittentfasting 964k members >= 80th percentile for submissions / day Hu…" at bounding box center [329, 167] width 113 height 57
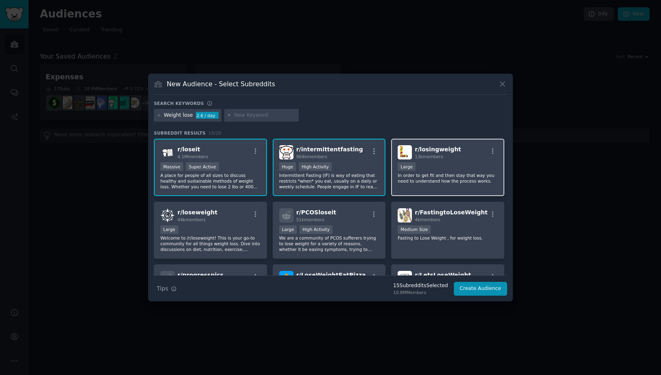
click at [478, 159] on div "r/ losingweight 13k members" at bounding box center [447, 152] width 100 height 14
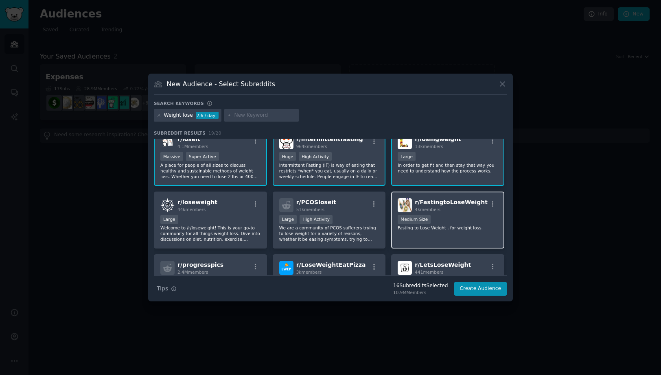
click at [481, 238] on div "r/ FastingtoLoseWeight 4k members Medium Size Fasting to Lose Weight , for weig…" at bounding box center [447, 220] width 113 height 57
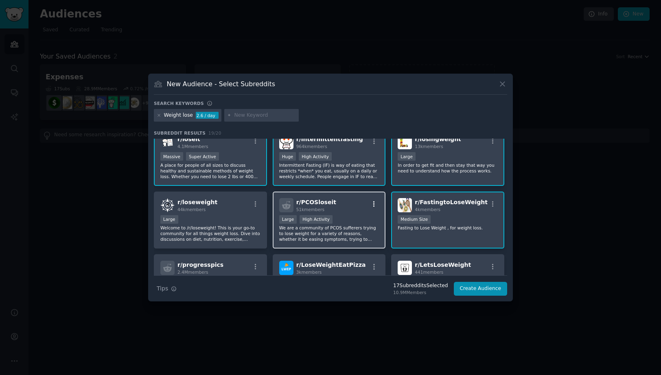
click at [371, 208] on button "button" at bounding box center [374, 204] width 10 height 7
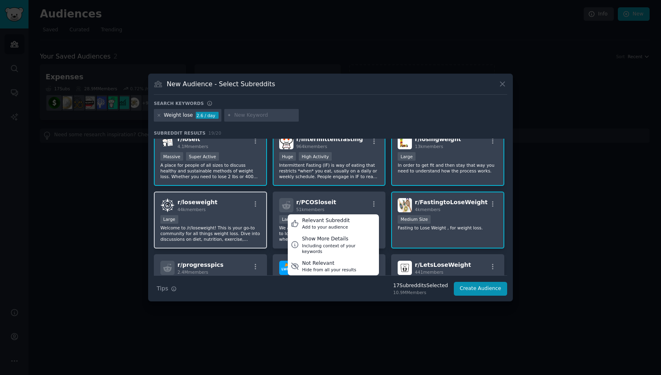
click at [239, 218] on div "r/ loseweight 44k members Large Welcome to /r/loseweight! This is your go-to co…" at bounding box center [210, 220] width 113 height 57
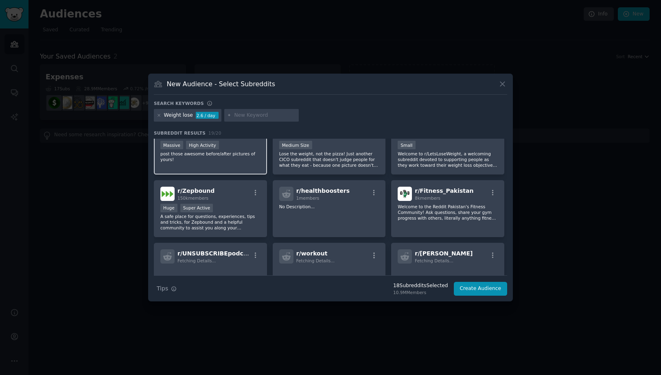
scroll to position [158, 0]
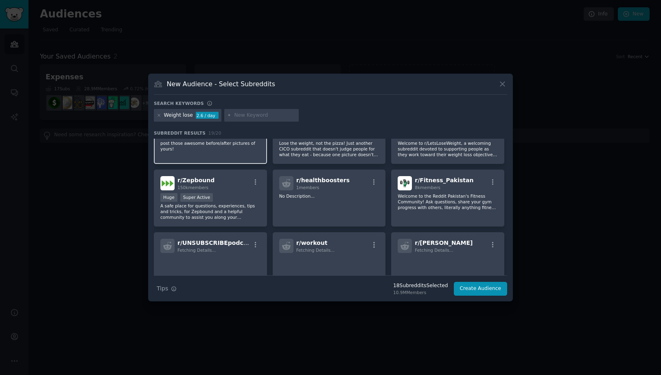
click at [242, 152] on p "post those awesome before/after pictures of yours!" at bounding box center [210, 145] width 100 height 11
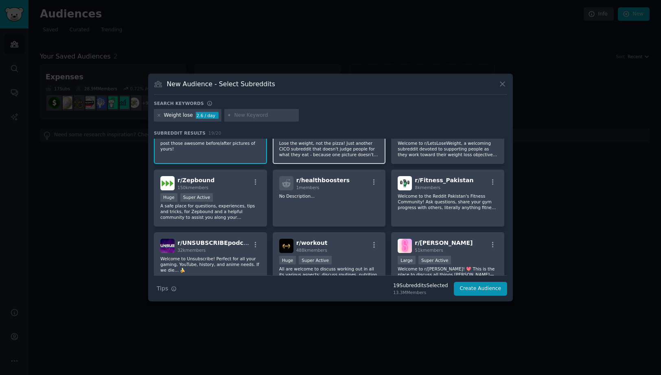
click at [306, 157] on p "Lose the weight, not the pizza! Just another CICO subreddit that doesn't judge …" at bounding box center [329, 148] width 100 height 17
click at [432, 157] on p "Welcome to r/LetsLoseWeight, a welcoming subreddit devoted to supporting people…" at bounding box center [447, 148] width 100 height 17
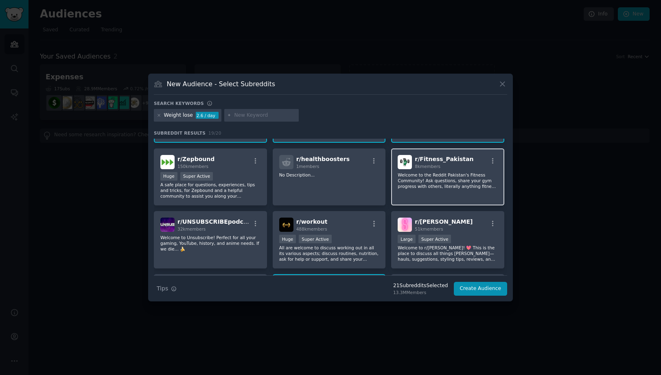
scroll to position [184, 0]
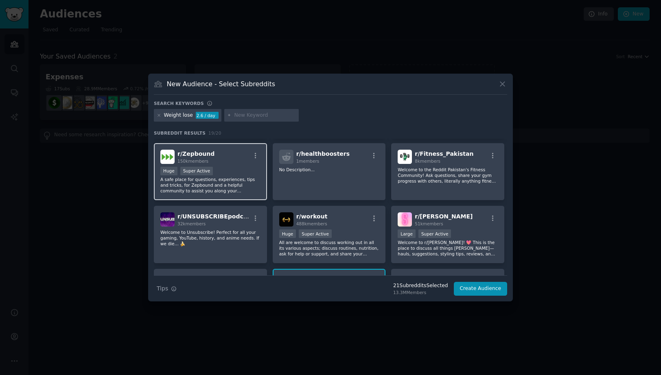
click at [233, 177] on div "Huge Super Active" at bounding box center [210, 172] width 100 height 10
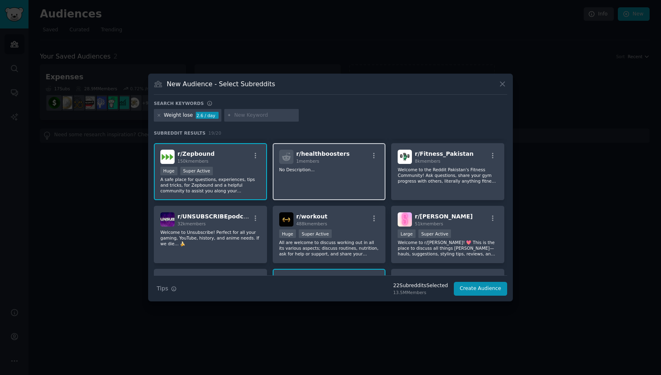
click at [316, 201] on div "r/ healthboosters 1 members No Description..." at bounding box center [329, 171] width 113 height 57
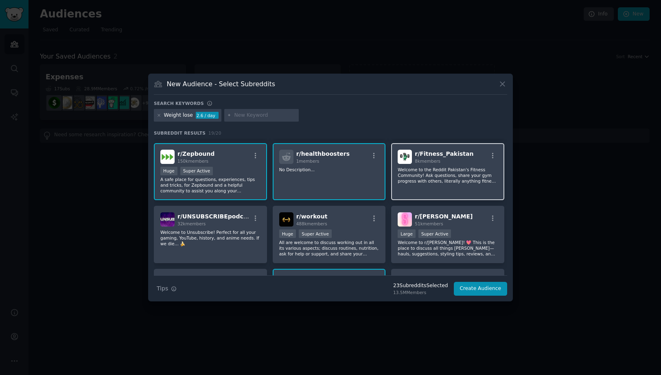
click at [456, 184] on p "Welcome to the Reddit Pakistan's Fitness Community! Ask questions, share your g…" at bounding box center [447, 175] width 100 height 17
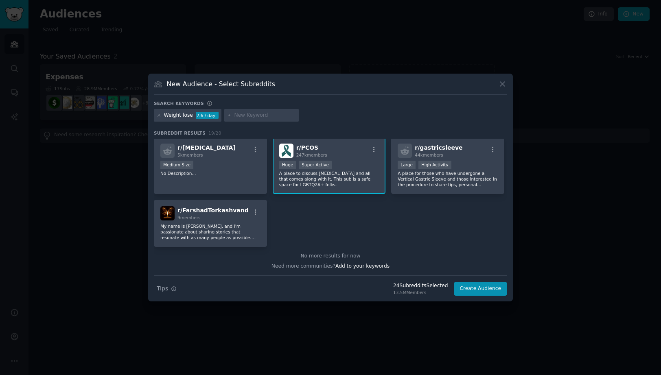
scroll to position [331, 0]
click at [497, 296] on button "Create Audience" at bounding box center [481, 289] width 54 height 14
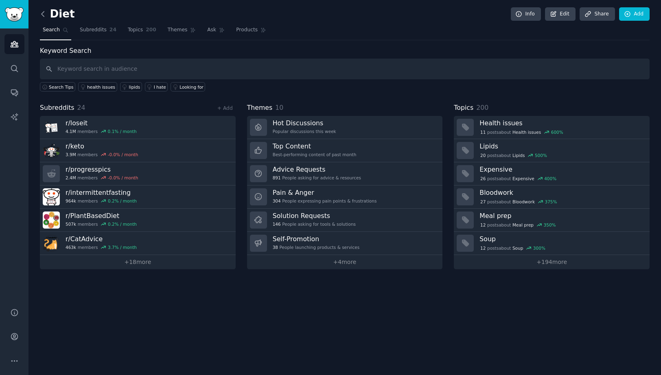
click at [45, 17] on icon at bounding box center [43, 14] width 9 height 9
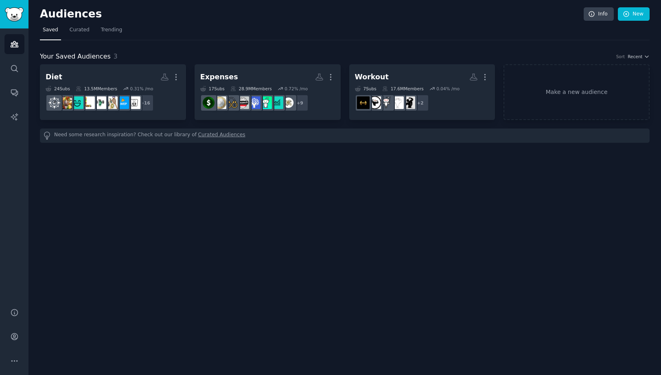
click at [229, 140] on link "Curated Audiences" at bounding box center [221, 135] width 47 height 9
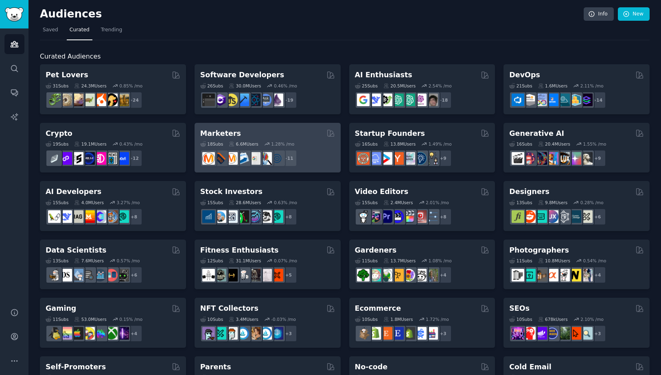
click at [270, 139] on div "Marketers" at bounding box center [267, 134] width 135 height 10
